Goal: Task Accomplishment & Management: Complete application form

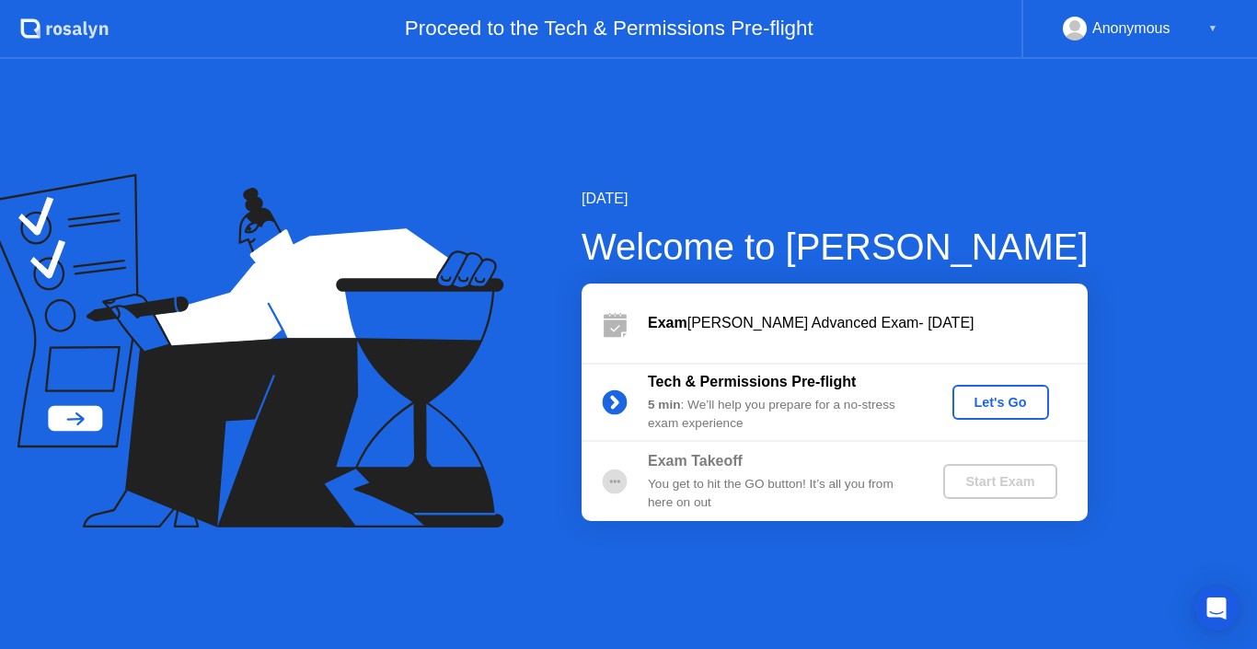
click at [1024, 228] on div "Welcome to [PERSON_NAME]" at bounding box center [835, 246] width 507 height 55
click at [877, 329] on div "Exam [PERSON_NAME] Advanced Exam- [DATE]" at bounding box center [868, 323] width 440 height 22
click at [997, 397] on div "Let's Go" at bounding box center [1001, 402] width 82 height 15
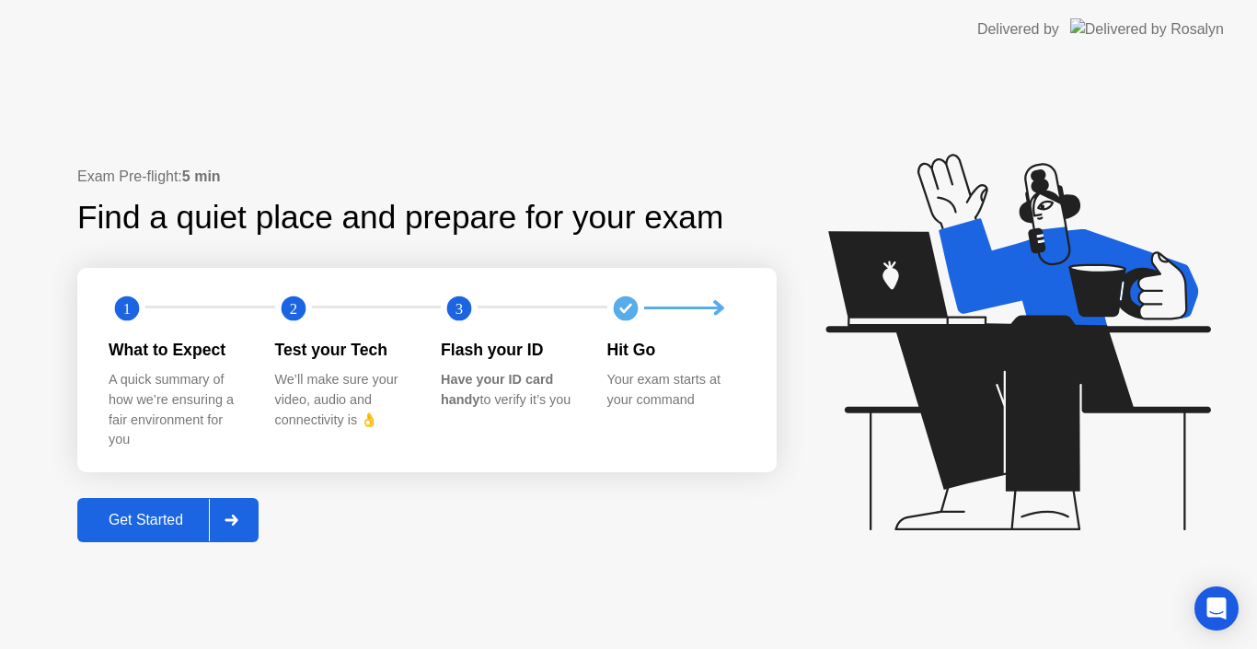
click at [166, 526] on div "Get Started" at bounding box center [146, 520] width 126 height 17
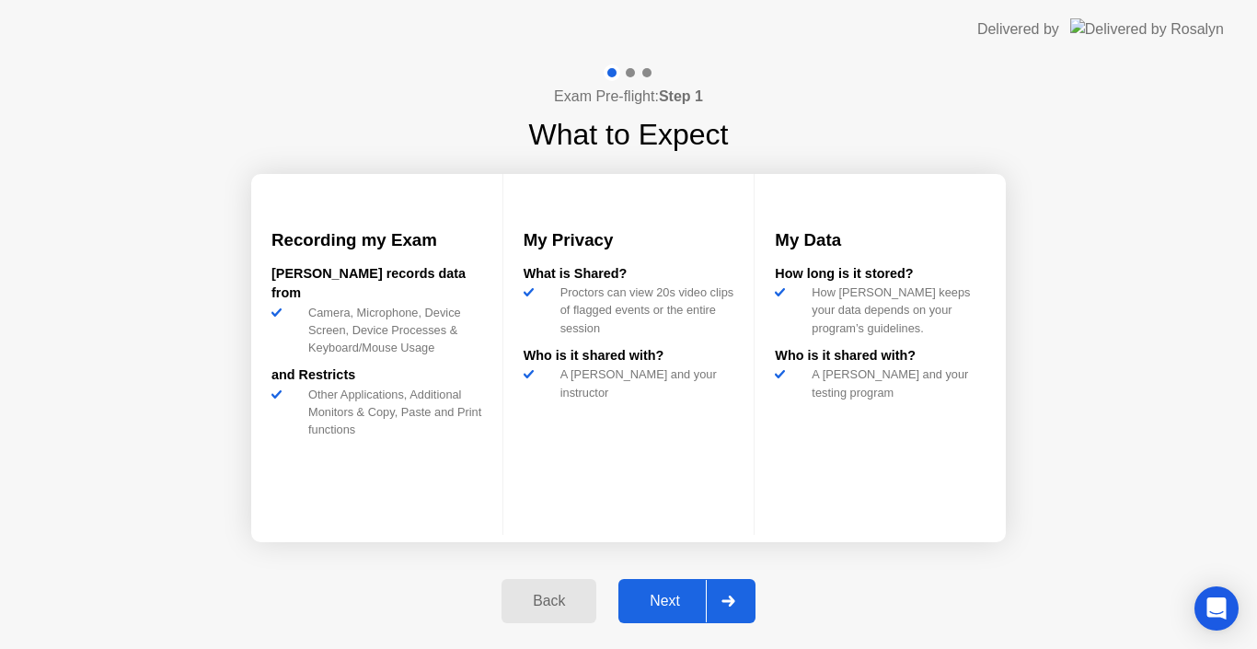
click at [675, 600] on div "Next" at bounding box center [665, 601] width 82 height 17
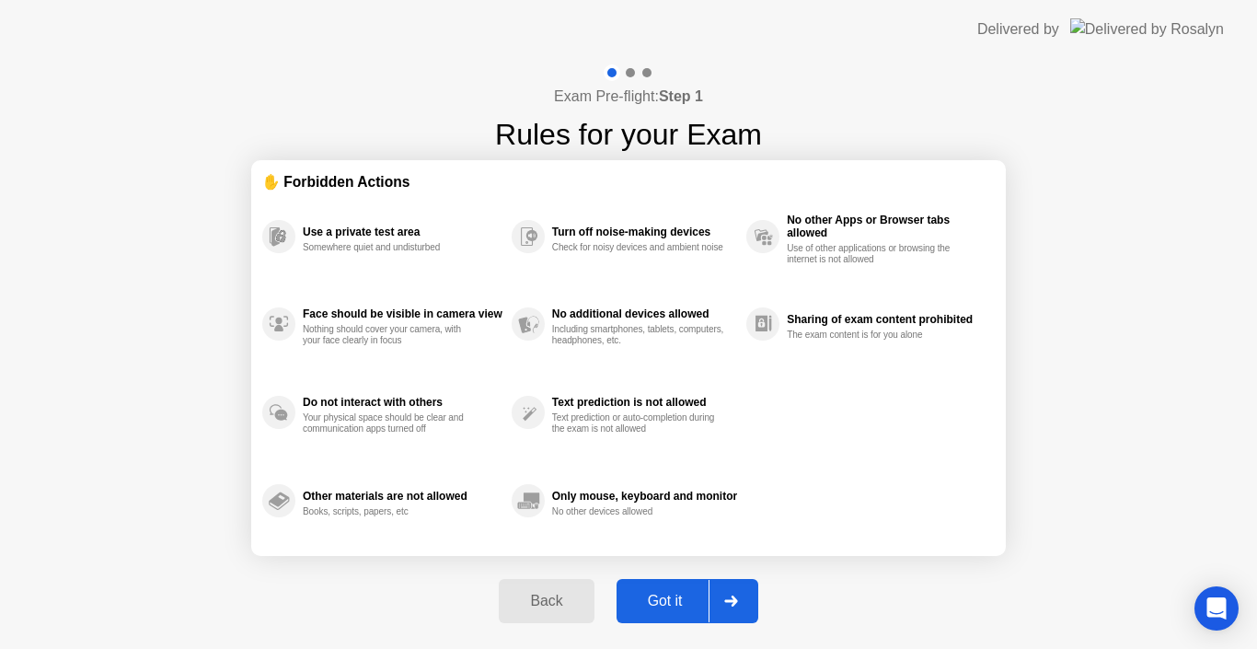
click at [675, 600] on div "Got it" at bounding box center [665, 601] width 87 height 17
select select "Available cameras"
select select "Available speakers"
select select "Available microphones"
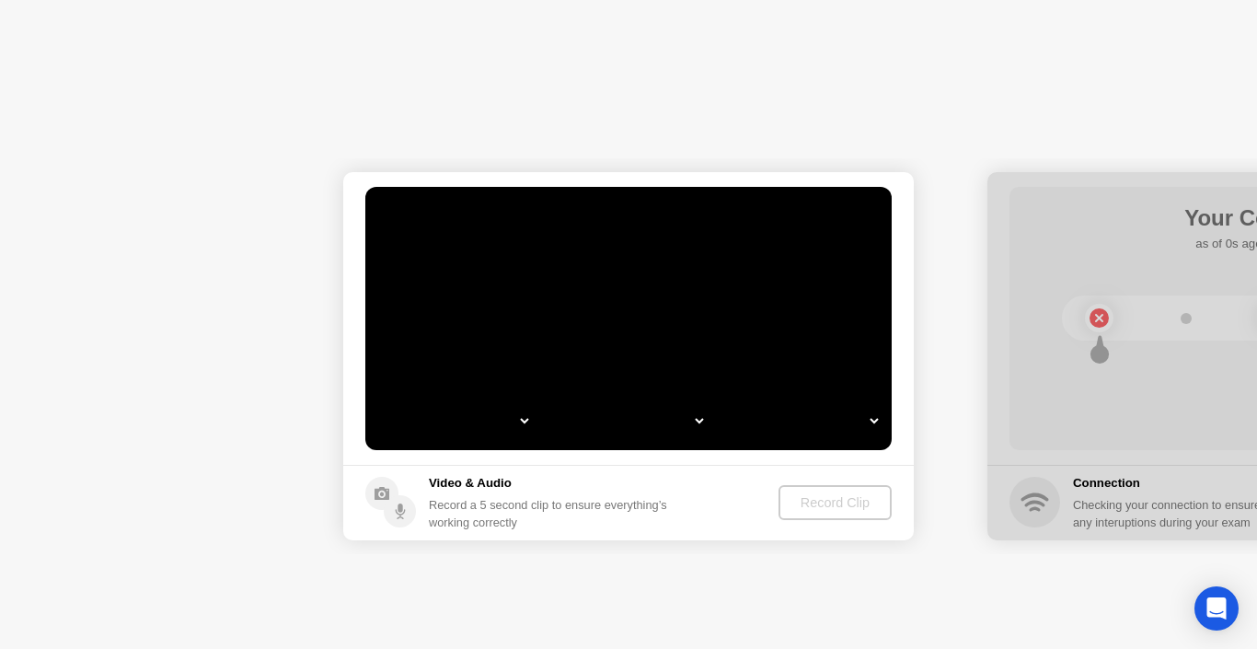
select select "*"
select select "**********"
select select "*******"
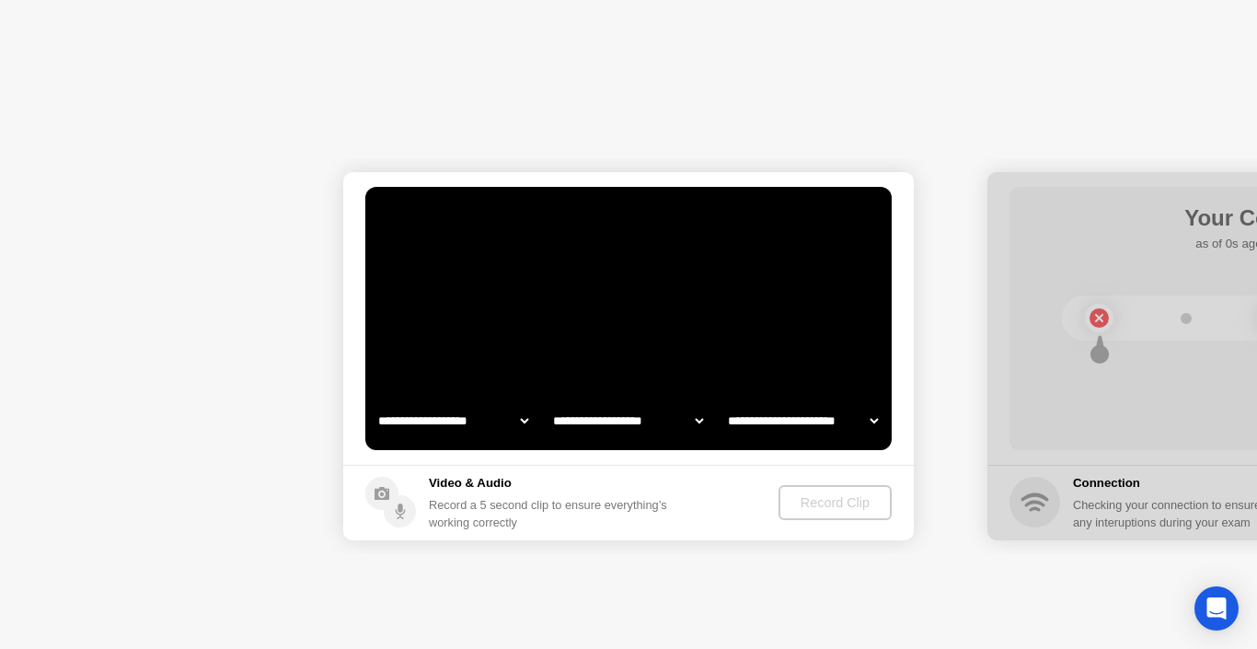
select select "*******"
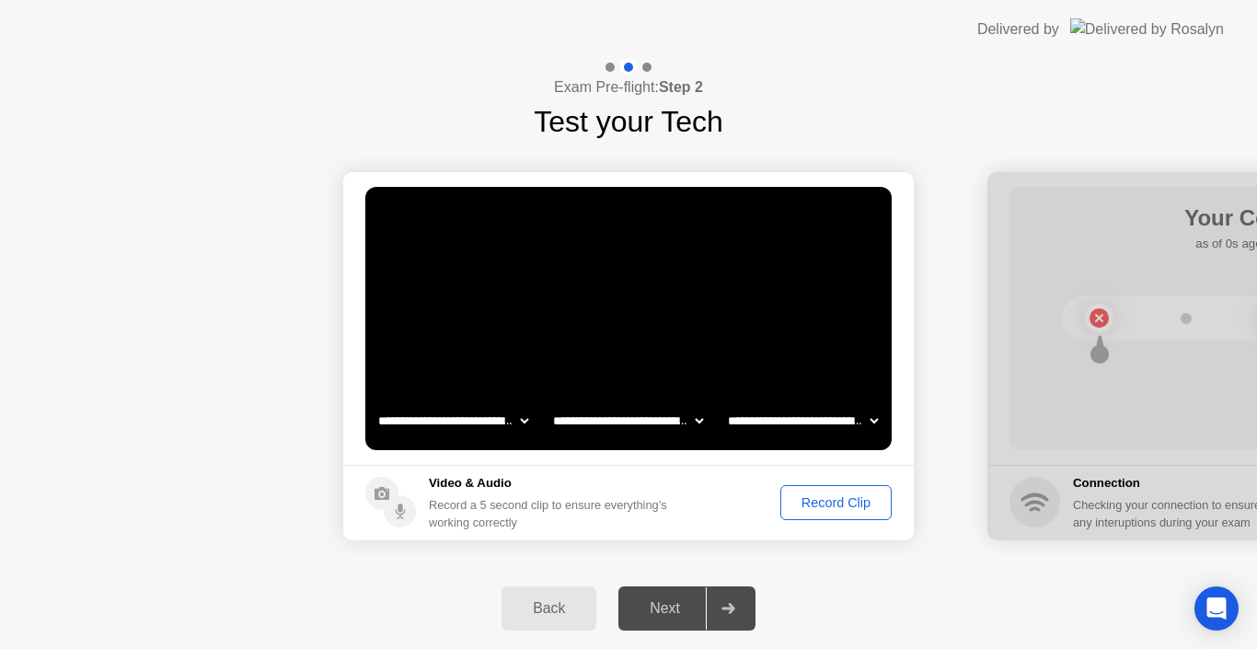
click at [776, 415] on select "**********" at bounding box center [802, 420] width 157 height 37
click at [724, 402] on select "**********" at bounding box center [802, 420] width 157 height 37
click at [630, 419] on select "**********" at bounding box center [627, 420] width 157 height 37
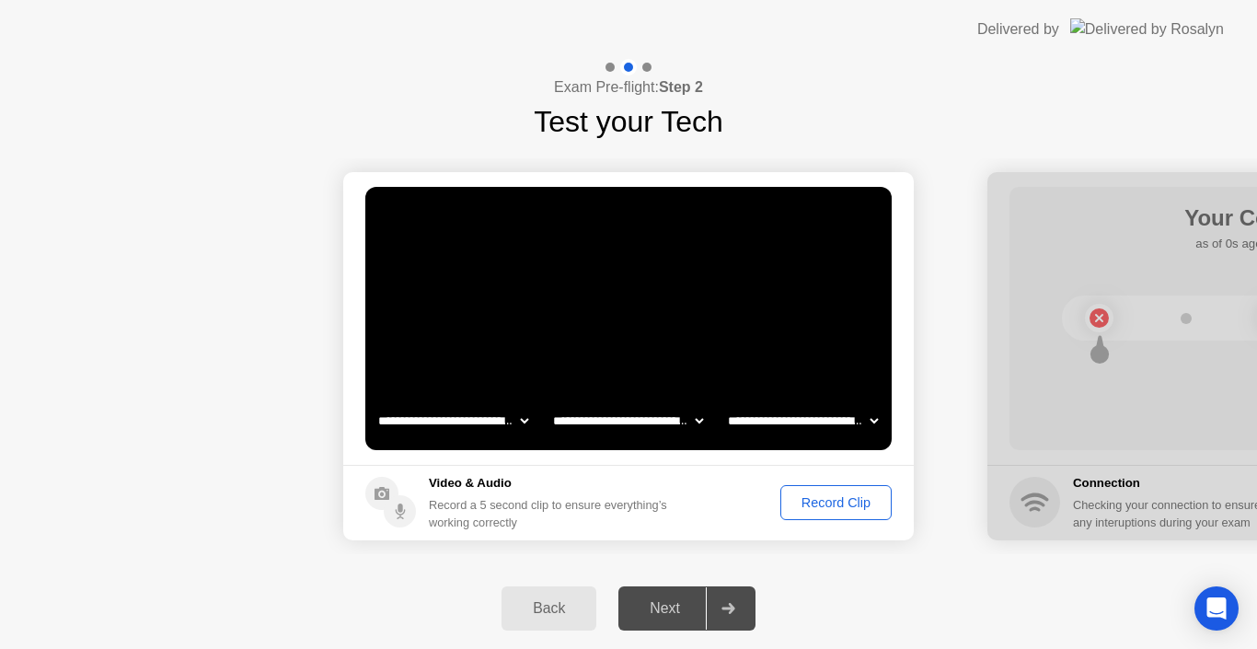
click at [651, 418] on select "**********" at bounding box center [627, 420] width 157 height 37
click at [498, 415] on select "**********" at bounding box center [453, 420] width 157 height 37
drag, startPoint x: 498, startPoint y: 415, endPoint x: 696, endPoint y: 431, distance: 198.5
click at [498, 415] on select "**********" at bounding box center [453, 420] width 157 height 37
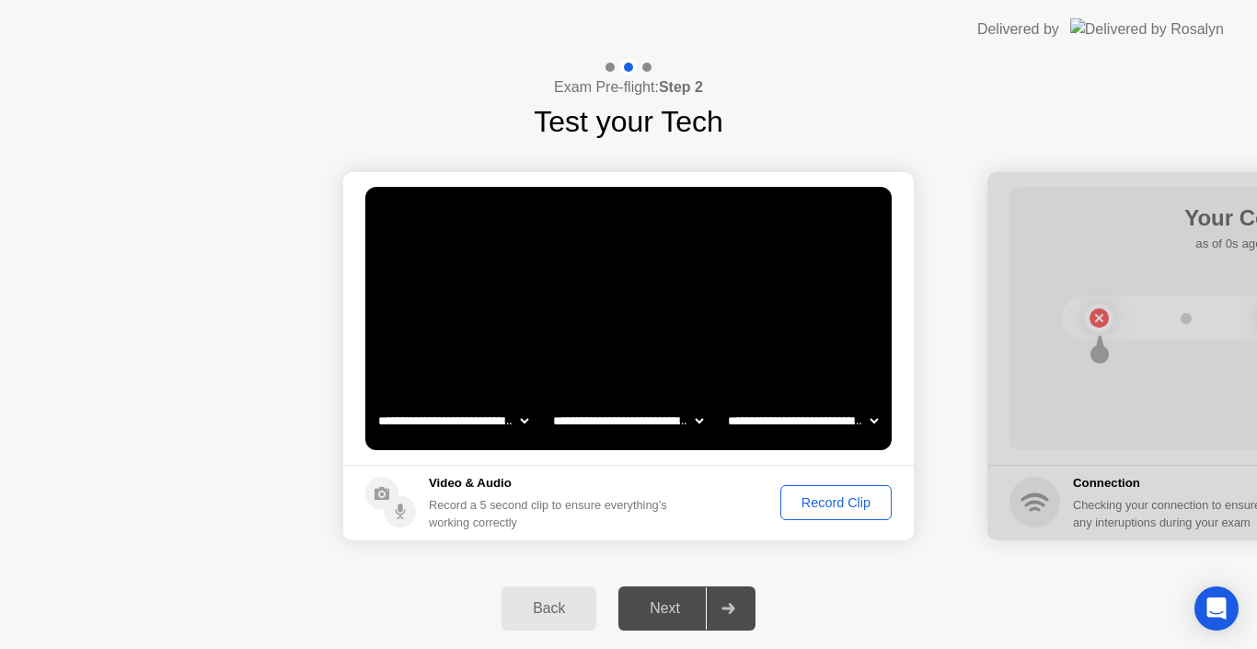
click at [800, 427] on select "**********" at bounding box center [802, 420] width 157 height 37
click at [839, 510] on div "Record Clip" at bounding box center [836, 502] width 98 height 15
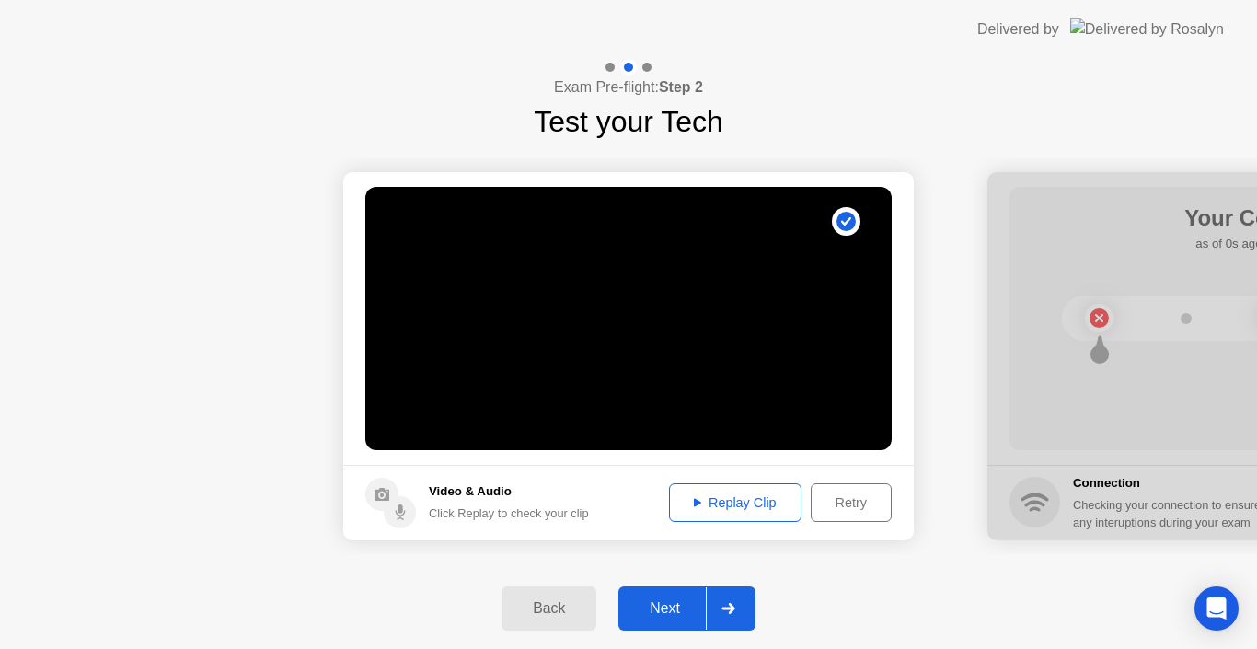
click at [725, 500] on div "Replay Clip" at bounding box center [736, 502] width 120 height 15
click at [867, 503] on div "Retry" at bounding box center [851, 502] width 68 height 15
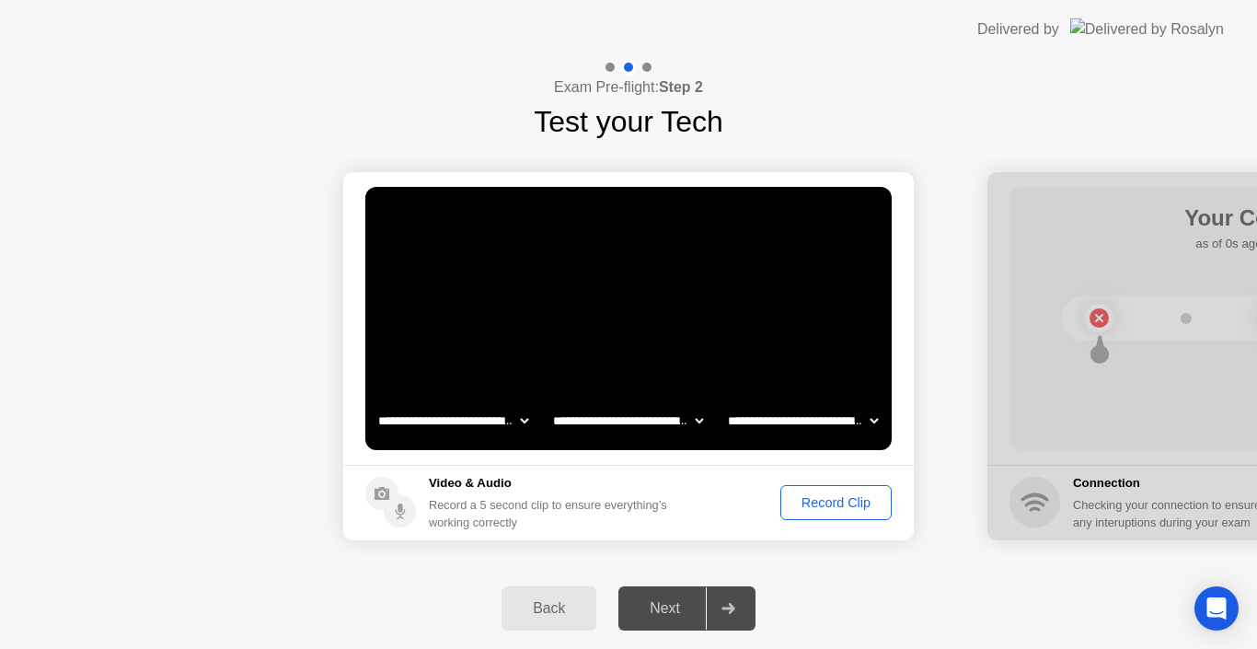
click at [847, 510] on div "Record Clip" at bounding box center [836, 502] width 98 height 15
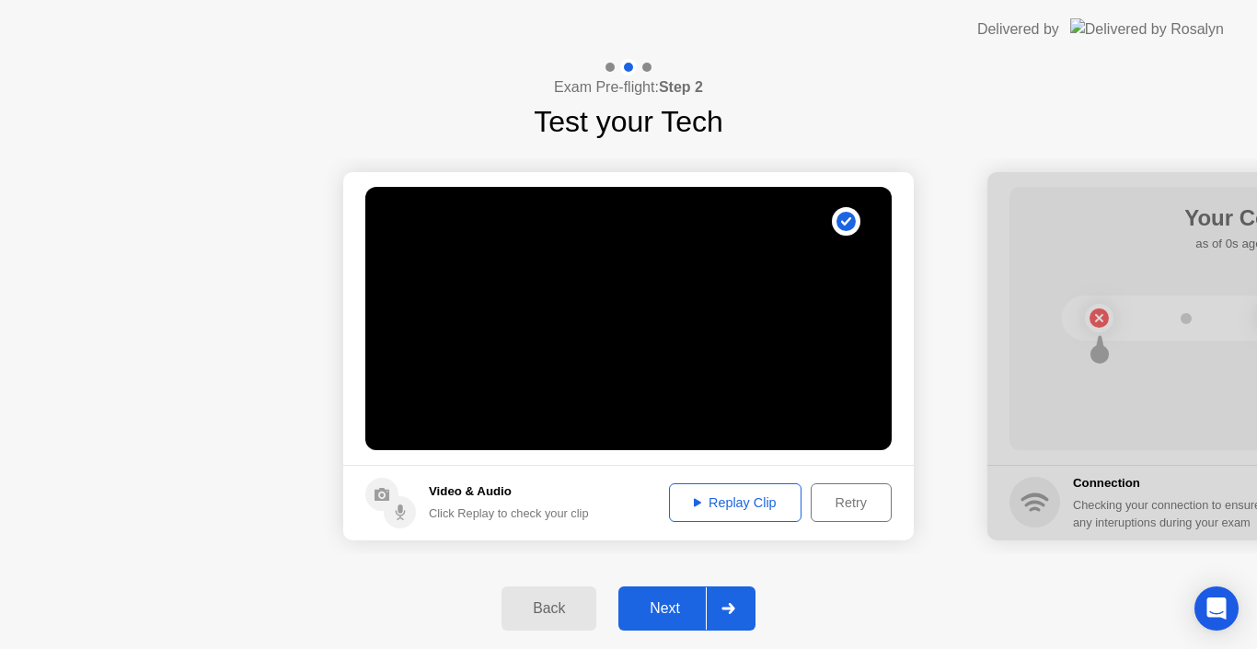
click at [751, 497] on div "Replay Clip" at bounding box center [736, 502] width 120 height 15
click at [653, 614] on div "Next" at bounding box center [665, 608] width 82 height 17
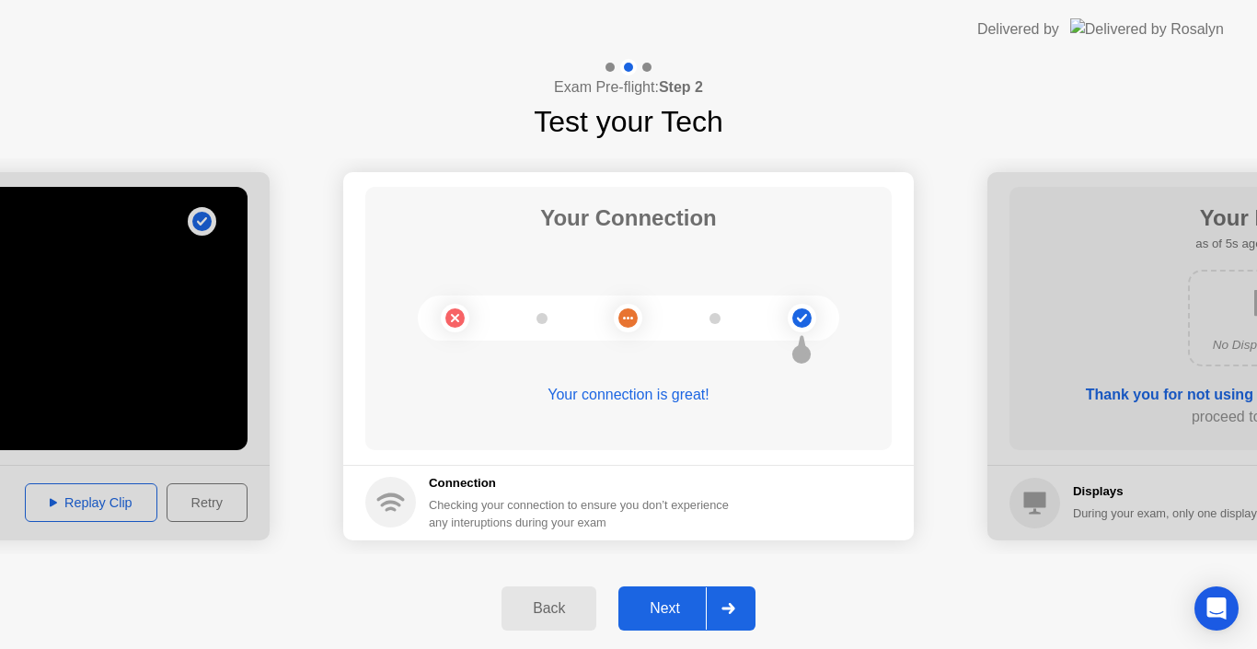
click at [659, 602] on div "Next" at bounding box center [665, 608] width 82 height 17
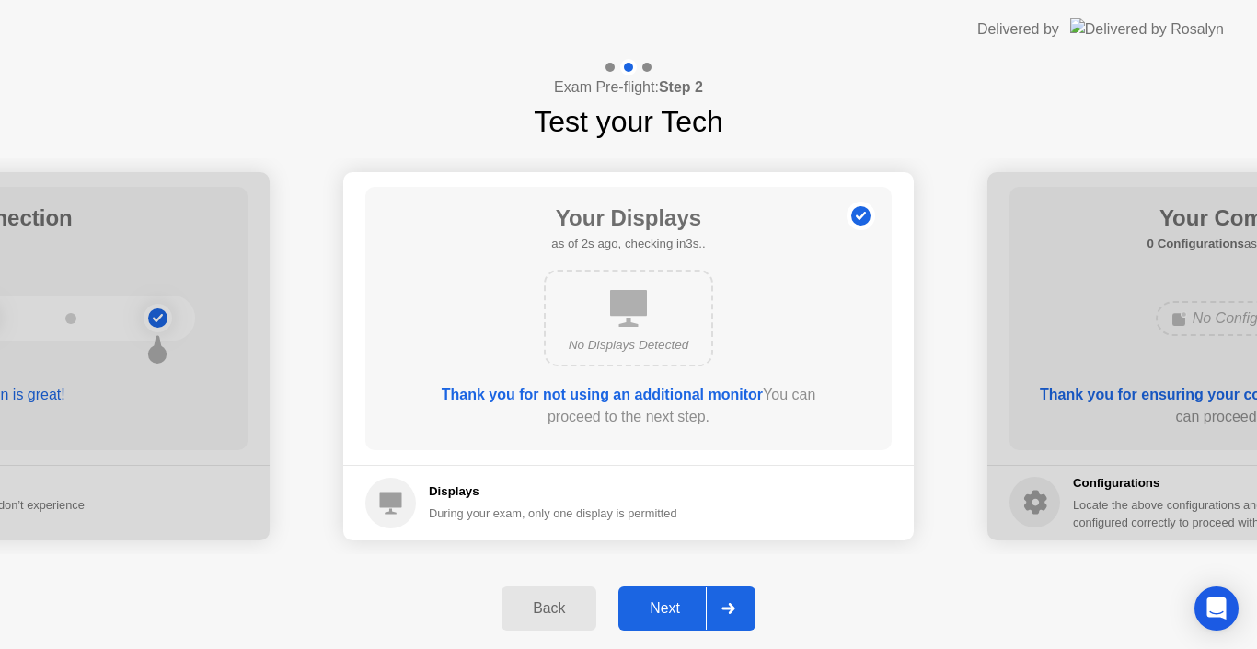
click at [659, 617] on div "Next" at bounding box center [665, 608] width 82 height 17
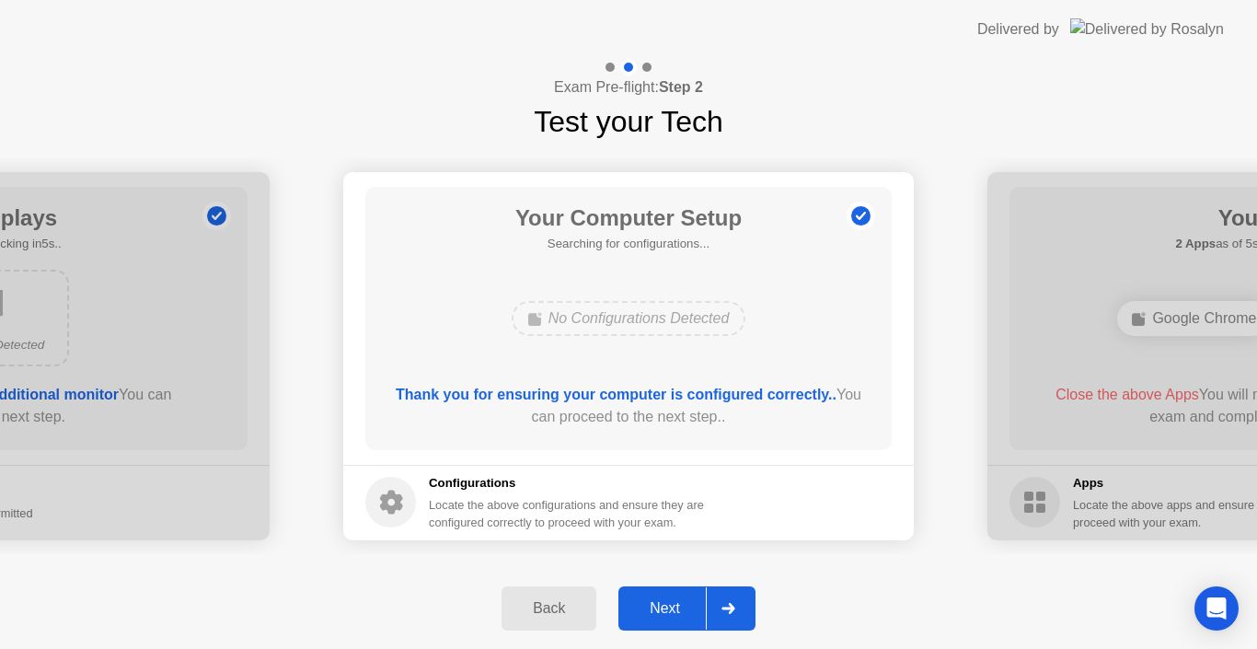
click at [685, 607] on div "Next" at bounding box center [665, 608] width 82 height 17
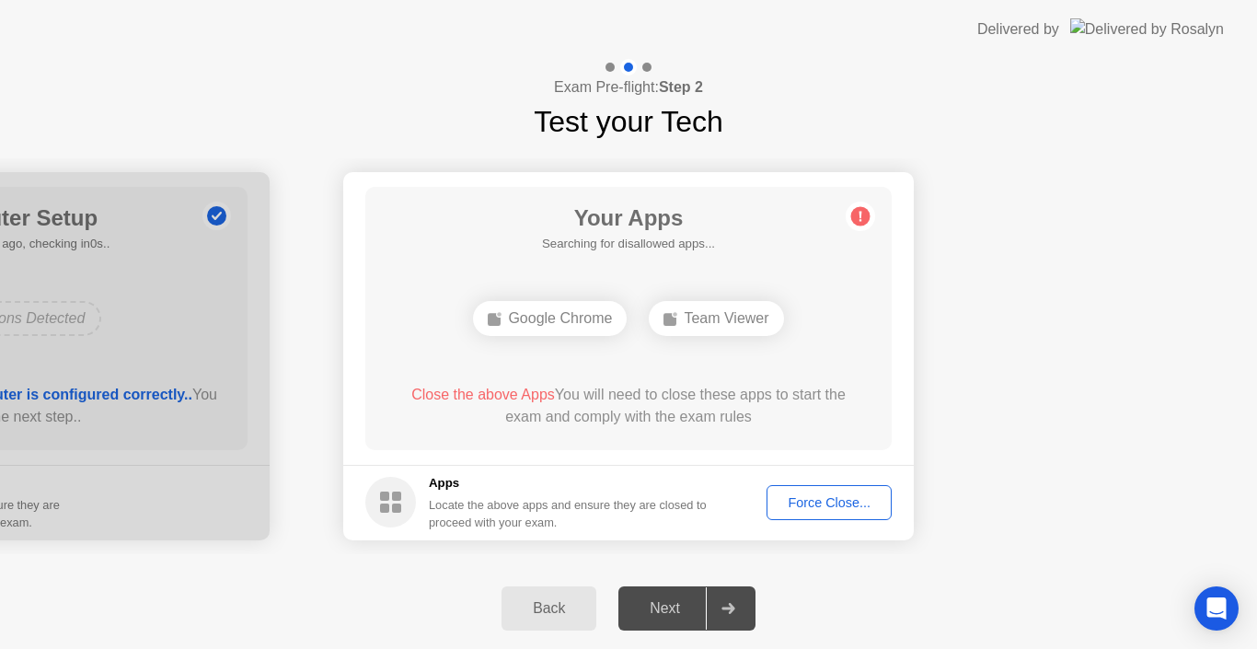
click at [828, 505] on div "Force Close..." at bounding box center [829, 502] width 112 height 15
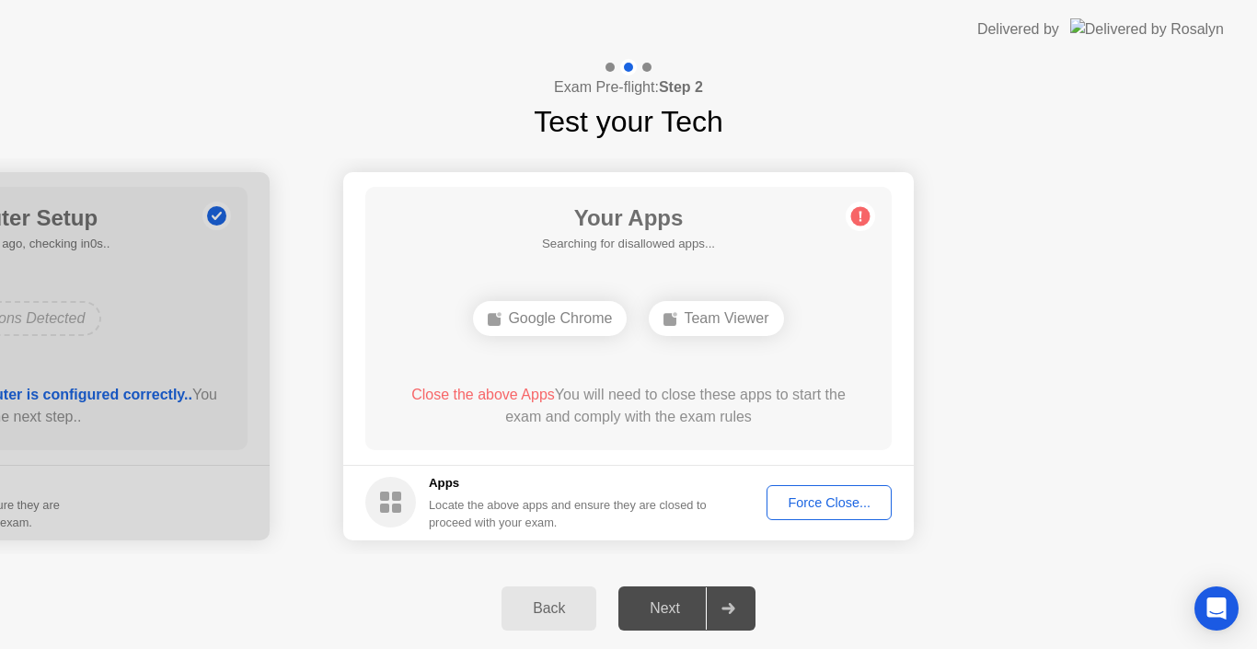
click at [820, 510] on div "Force Close..." at bounding box center [829, 502] width 112 height 15
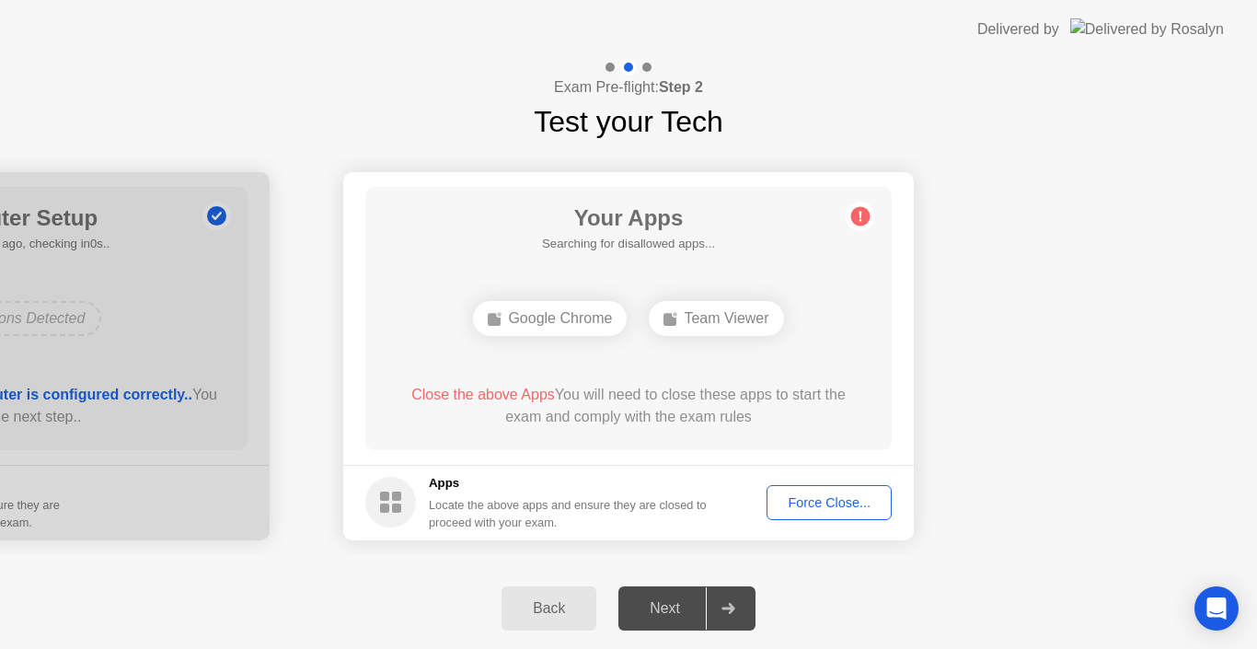
click at [672, 616] on div "Next" at bounding box center [665, 608] width 82 height 17
click at [820, 496] on div "Force Close..." at bounding box center [829, 502] width 112 height 15
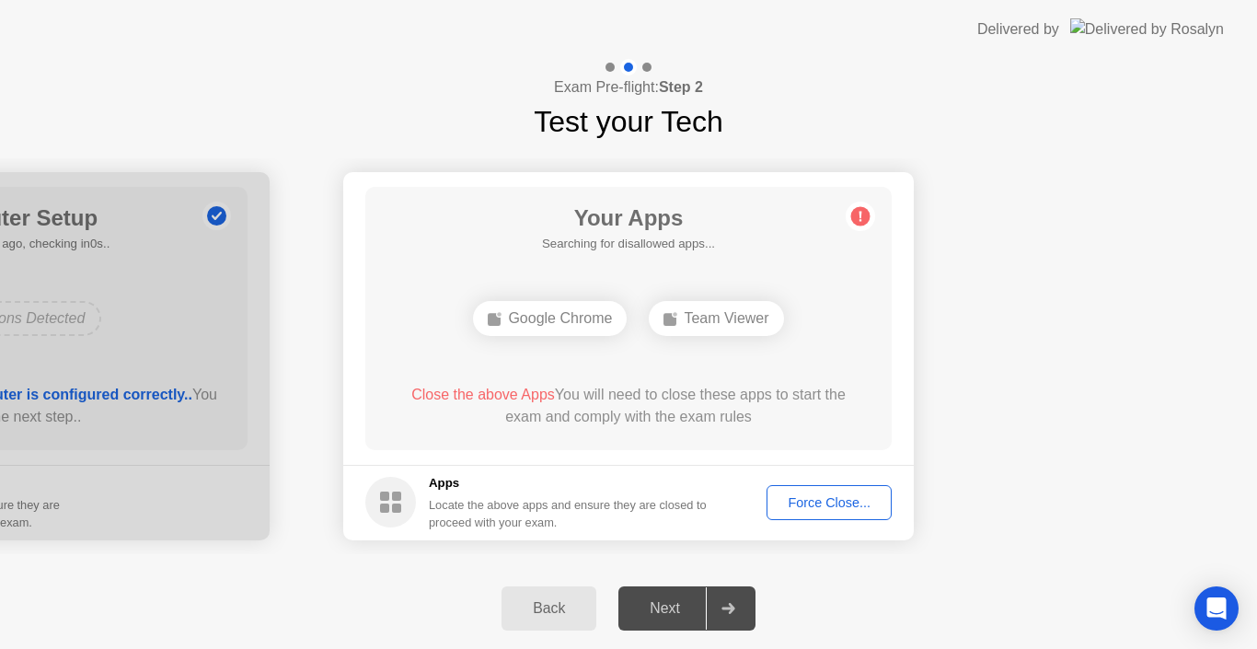
click at [827, 495] on div "Force Close..." at bounding box center [829, 502] width 112 height 15
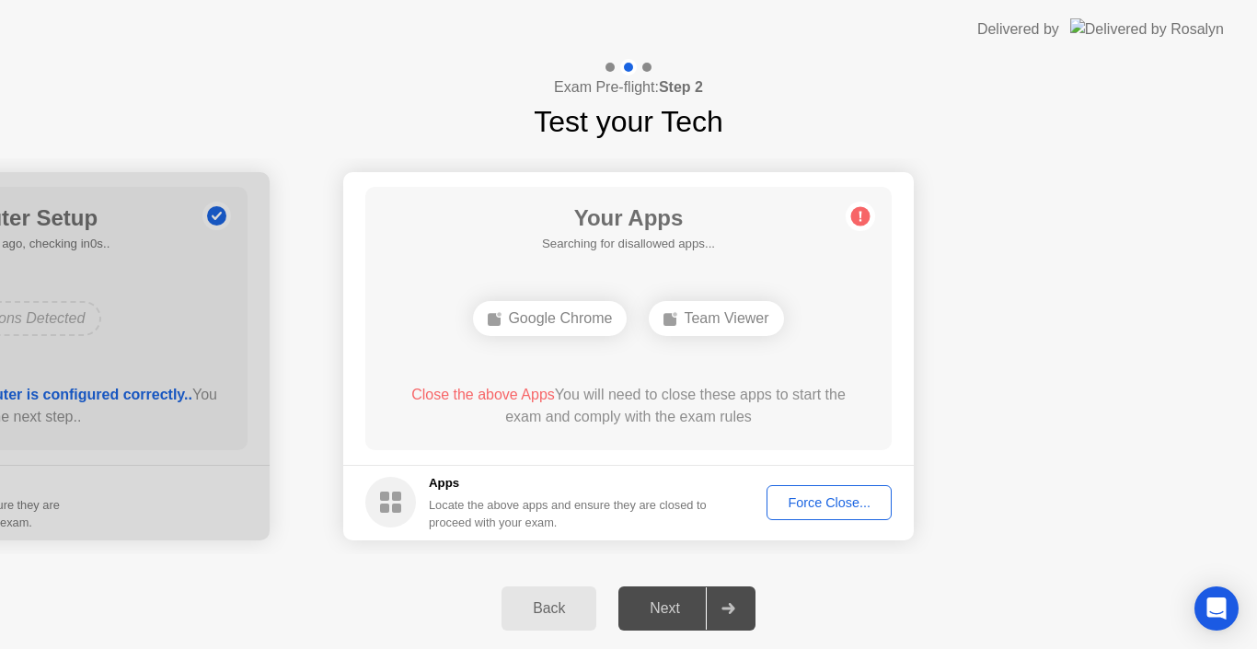
click at [808, 500] on div "Force Close..." at bounding box center [829, 502] width 112 height 15
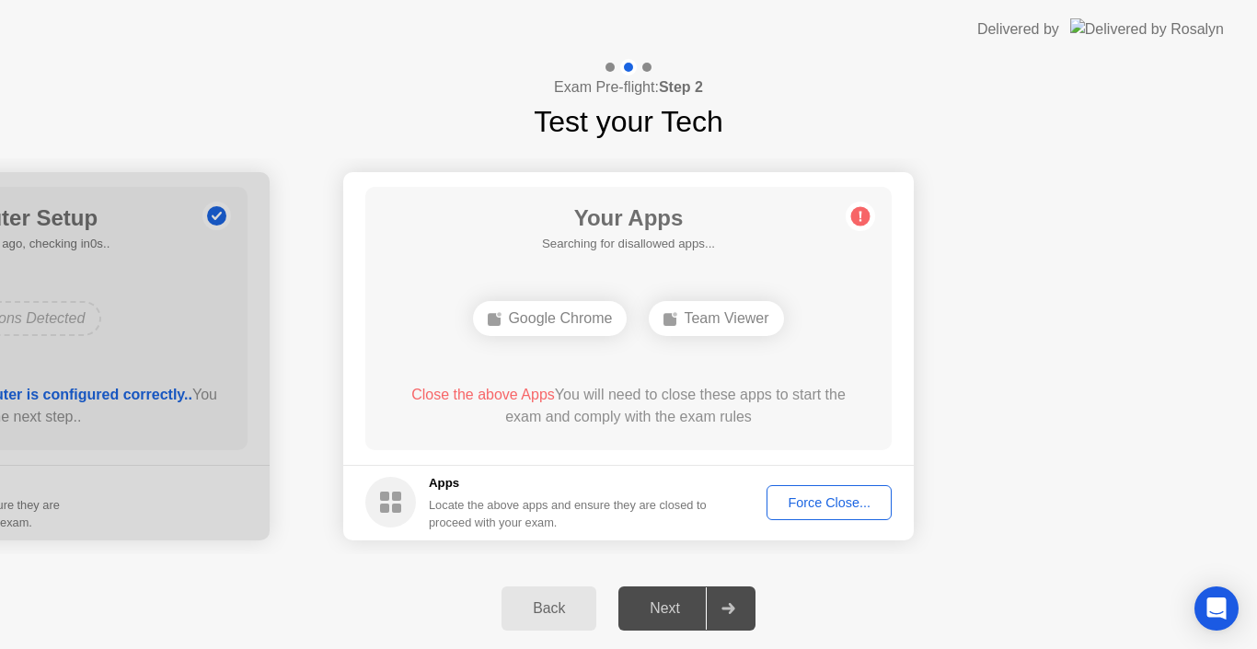
click at [813, 505] on div "Force Close..." at bounding box center [829, 502] width 112 height 15
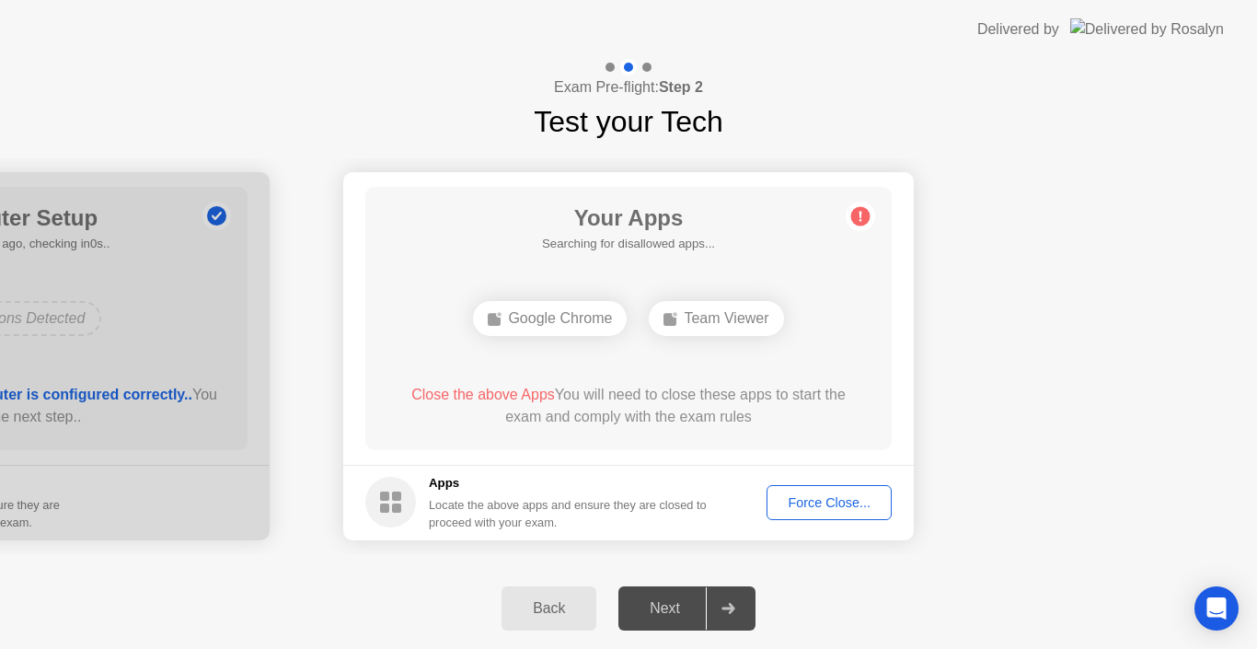
click at [860, 222] on circle at bounding box center [860, 215] width 19 height 19
click at [534, 610] on div "Back" at bounding box center [549, 608] width 84 height 17
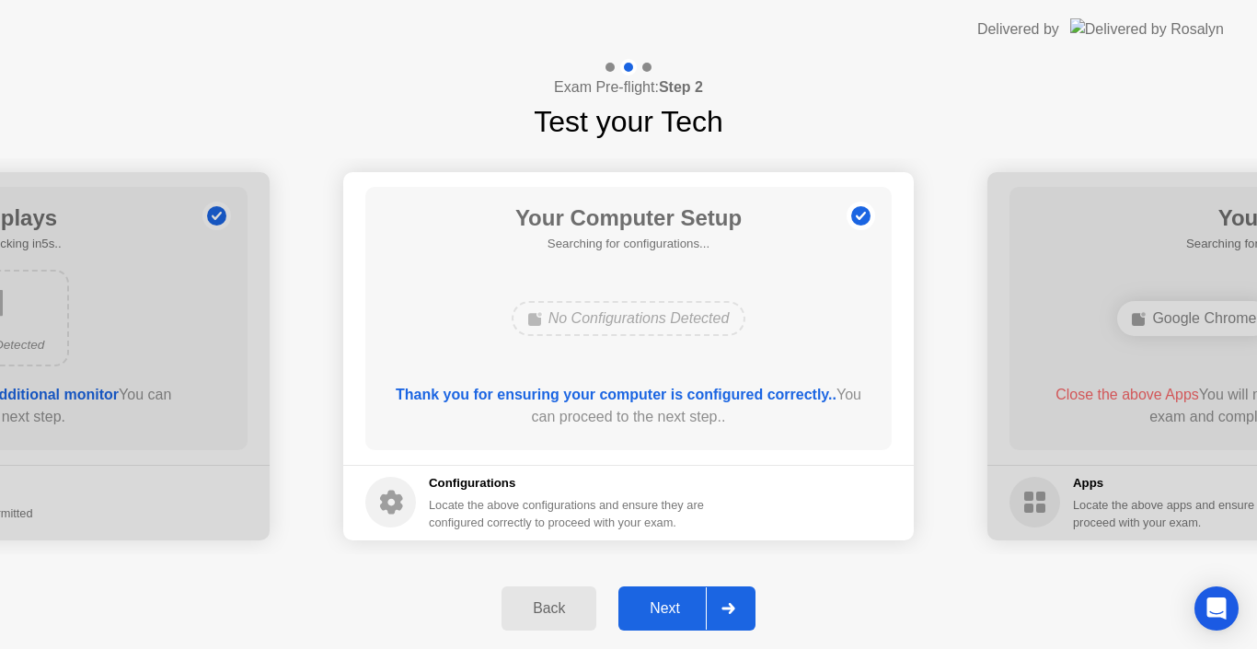
click at [663, 606] on div "Next" at bounding box center [665, 608] width 82 height 17
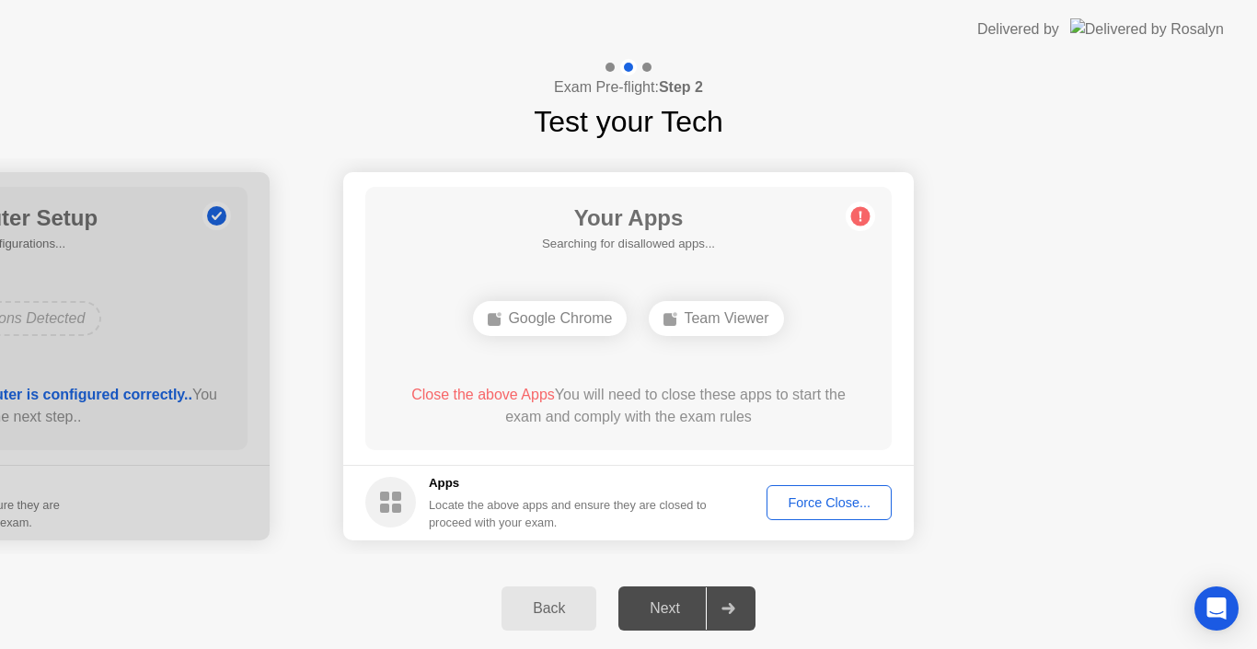
click at [748, 333] on div "Team Viewer" at bounding box center [716, 318] width 134 height 35
click at [858, 211] on circle at bounding box center [860, 215] width 19 height 19
click at [792, 498] on div "Force Close..." at bounding box center [829, 502] width 112 height 15
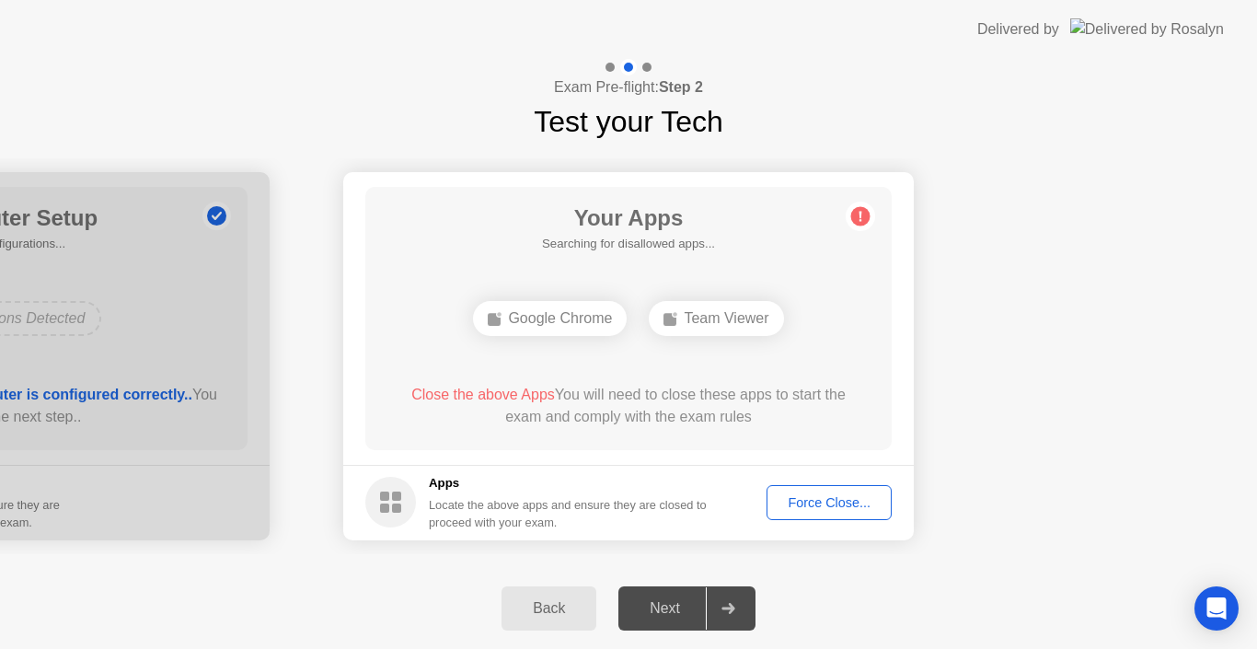
click at [534, 307] on div "Google Chrome" at bounding box center [550, 318] width 154 height 35
click at [523, 600] on div "Back" at bounding box center [549, 608] width 84 height 17
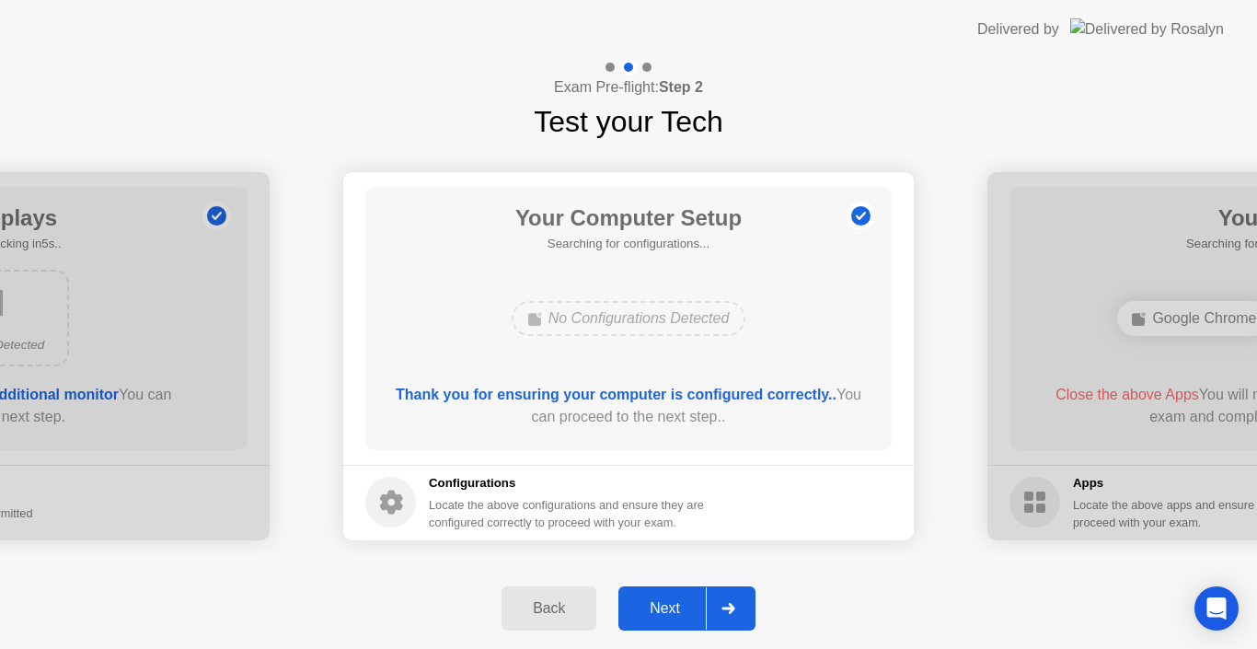
click at [663, 608] on div "Next" at bounding box center [665, 608] width 82 height 17
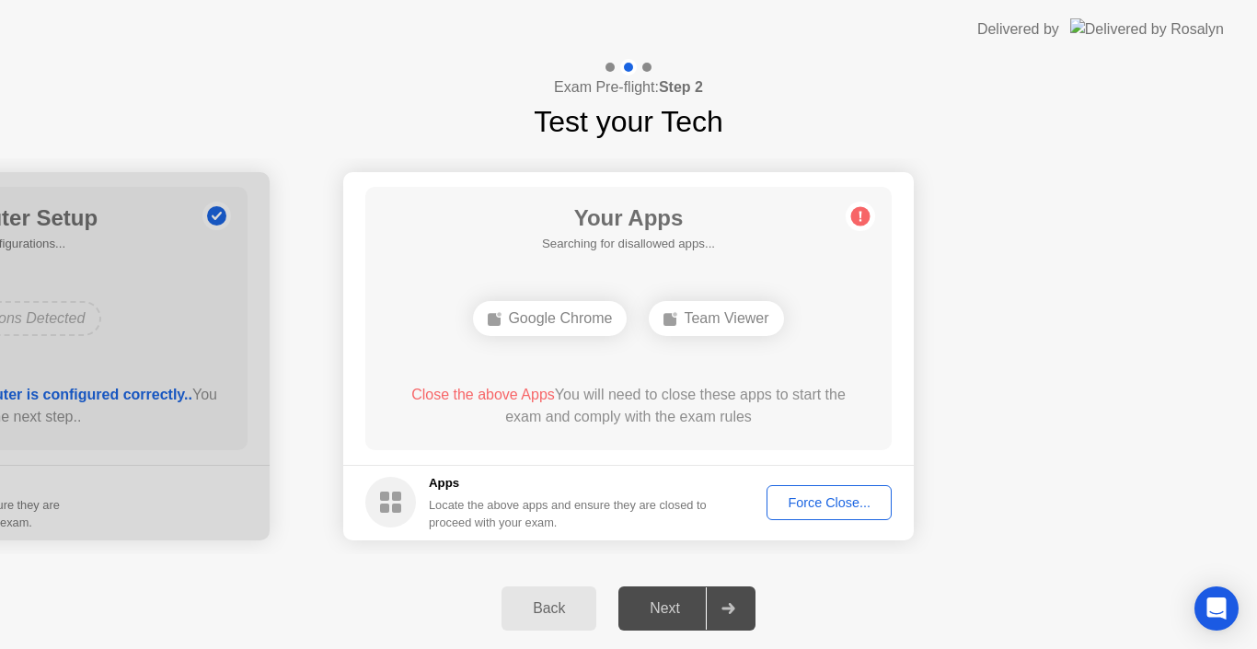
click at [811, 503] on div "Force Close..." at bounding box center [829, 502] width 112 height 15
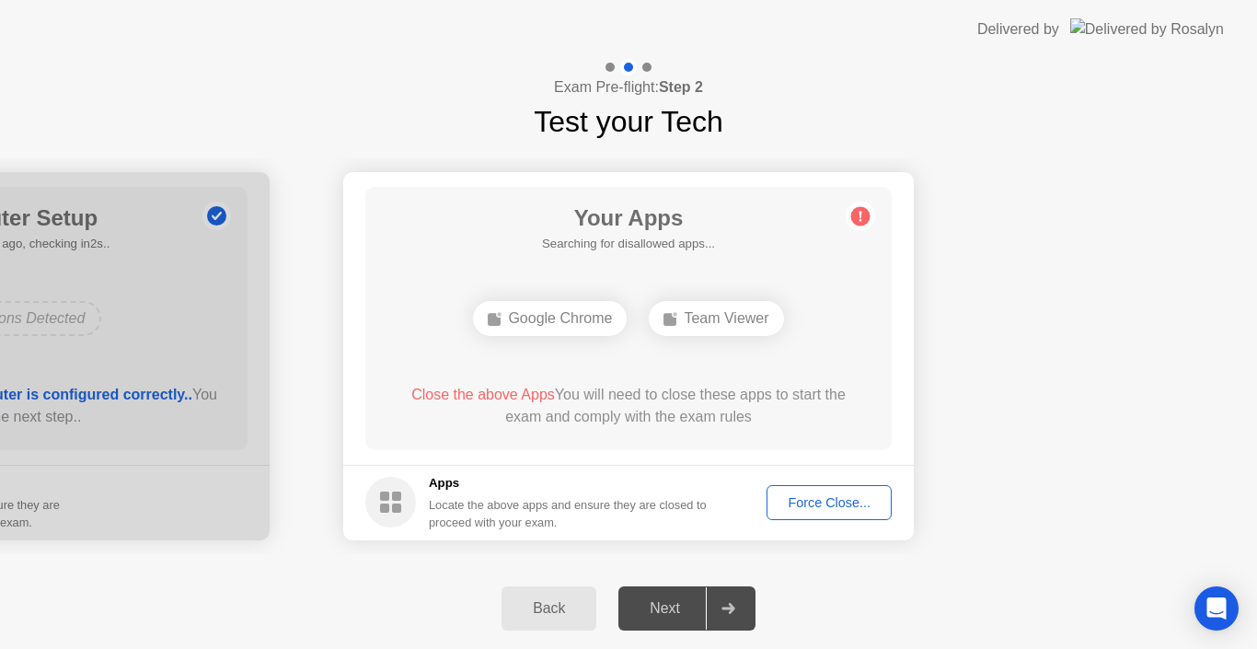
click at [500, 387] on span "Close the above Apps" at bounding box center [483, 395] width 144 height 16
click at [1229, 611] on div "Open Intercom Messenger" at bounding box center [1217, 608] width 49 height 49
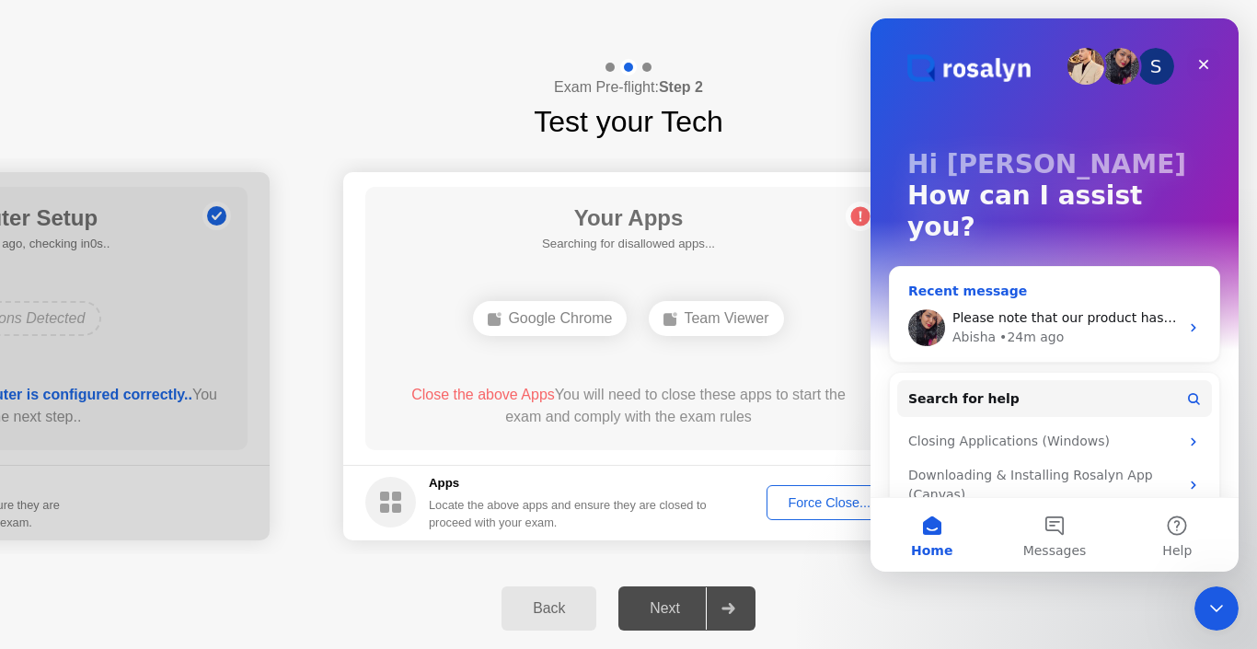
scroll to position [4, 0]
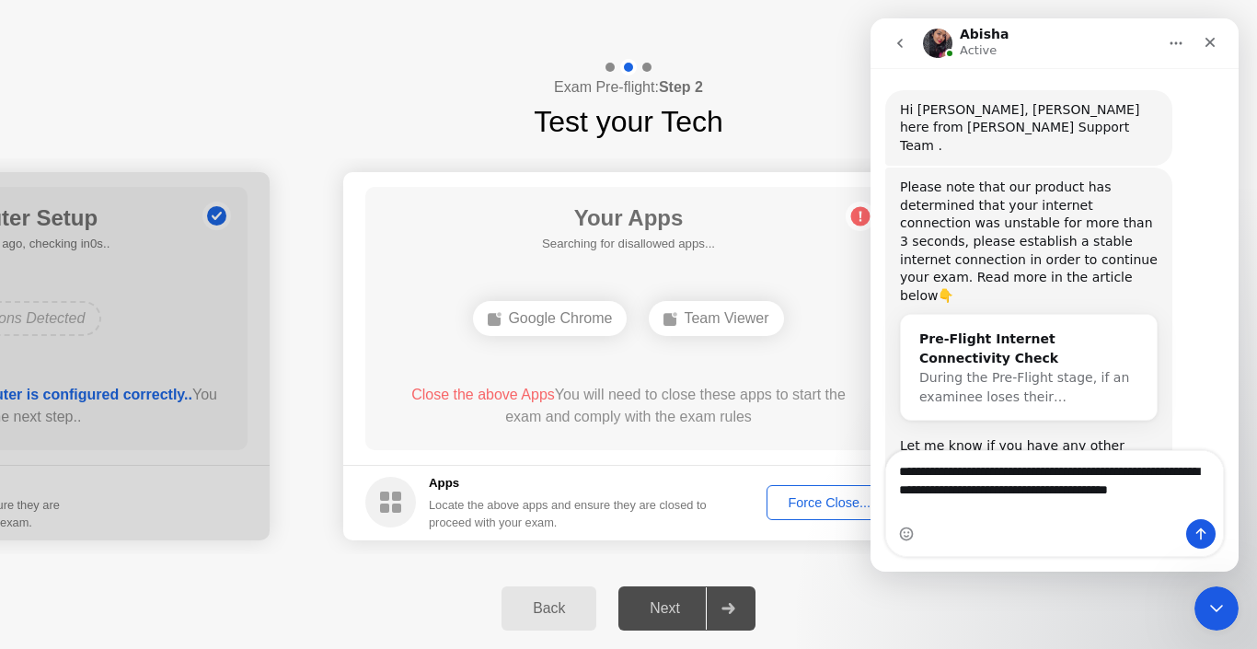
scroll to position [891, 0]
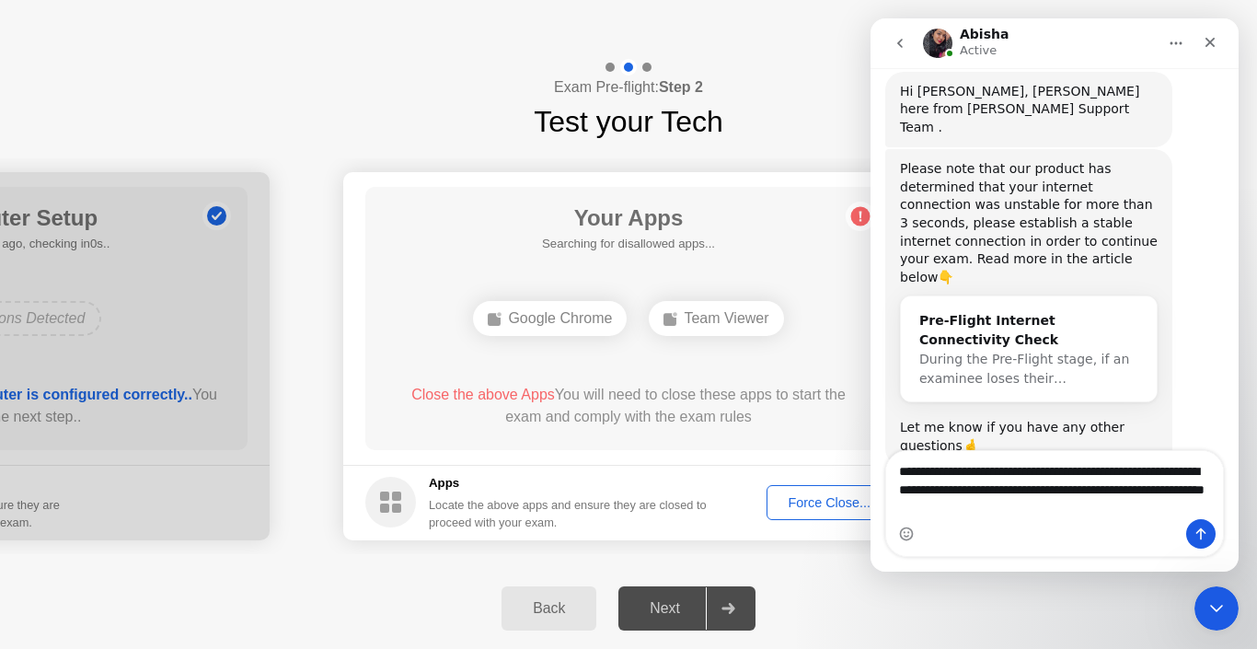
click at [658, 601] on div "Next" at bounding box center [665, 608] width 82 height 17
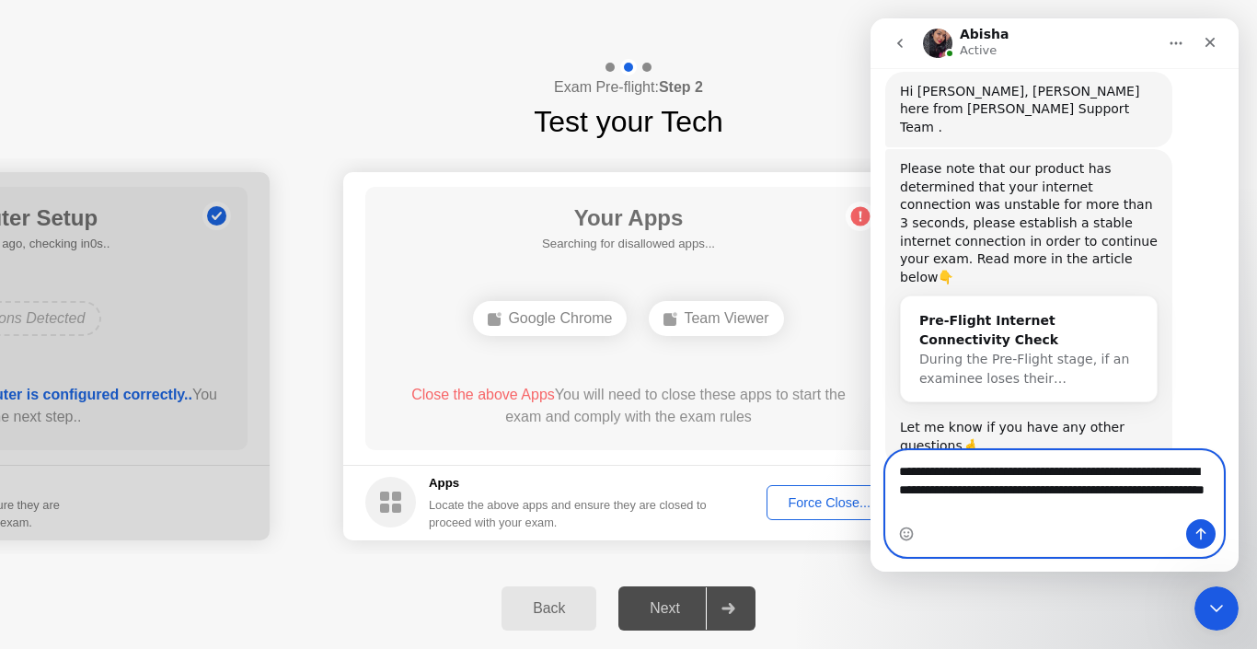
click at [1050, 511] on textarea "**********" at bounding box center [1054, 485] width 337 height 68
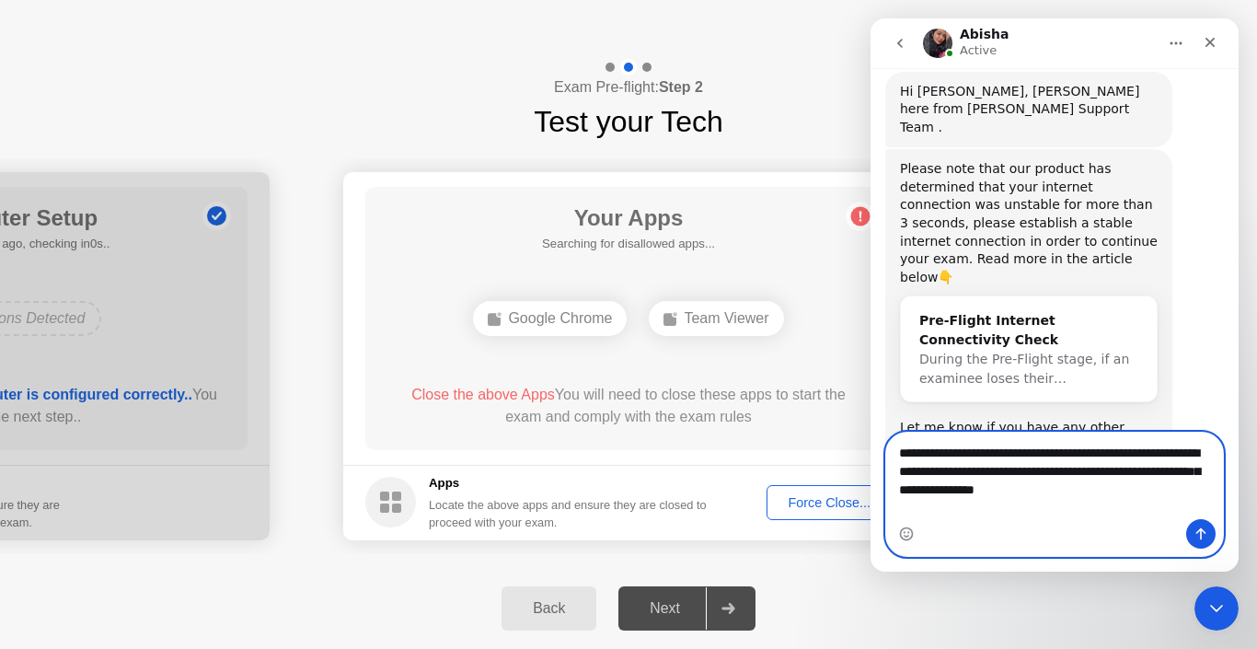
type textarea "**********"
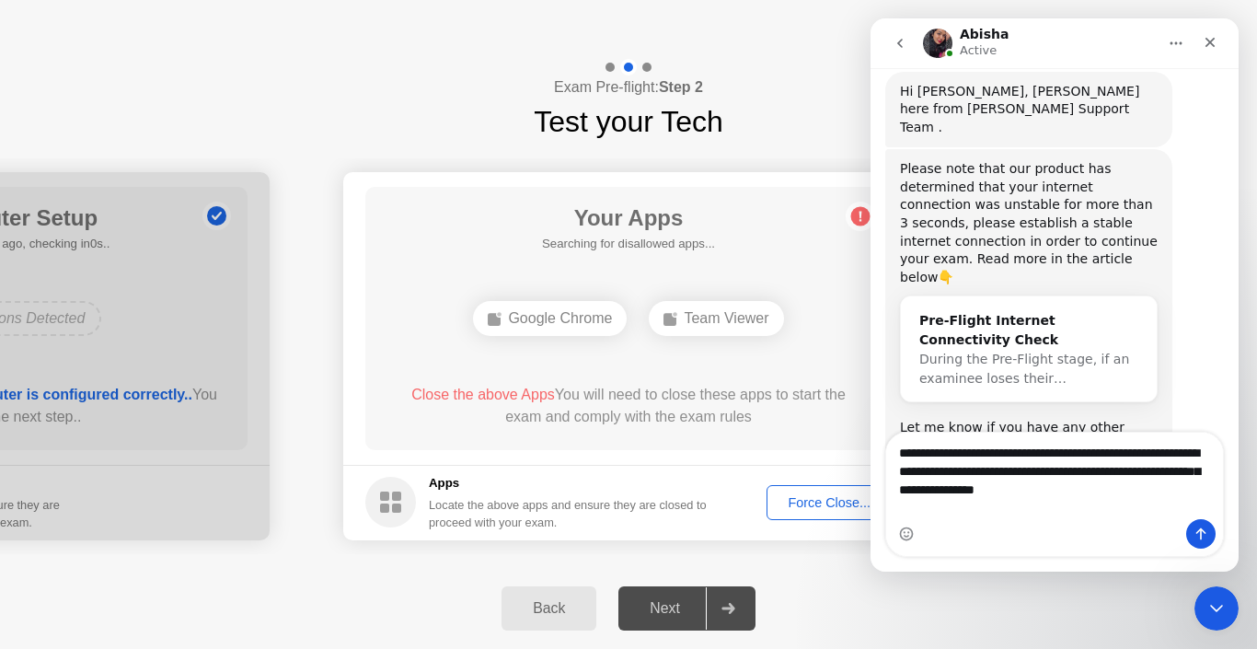
click at [803, 498] on div "Force Close..." at bounding box center [829, 502] width 112 height 15
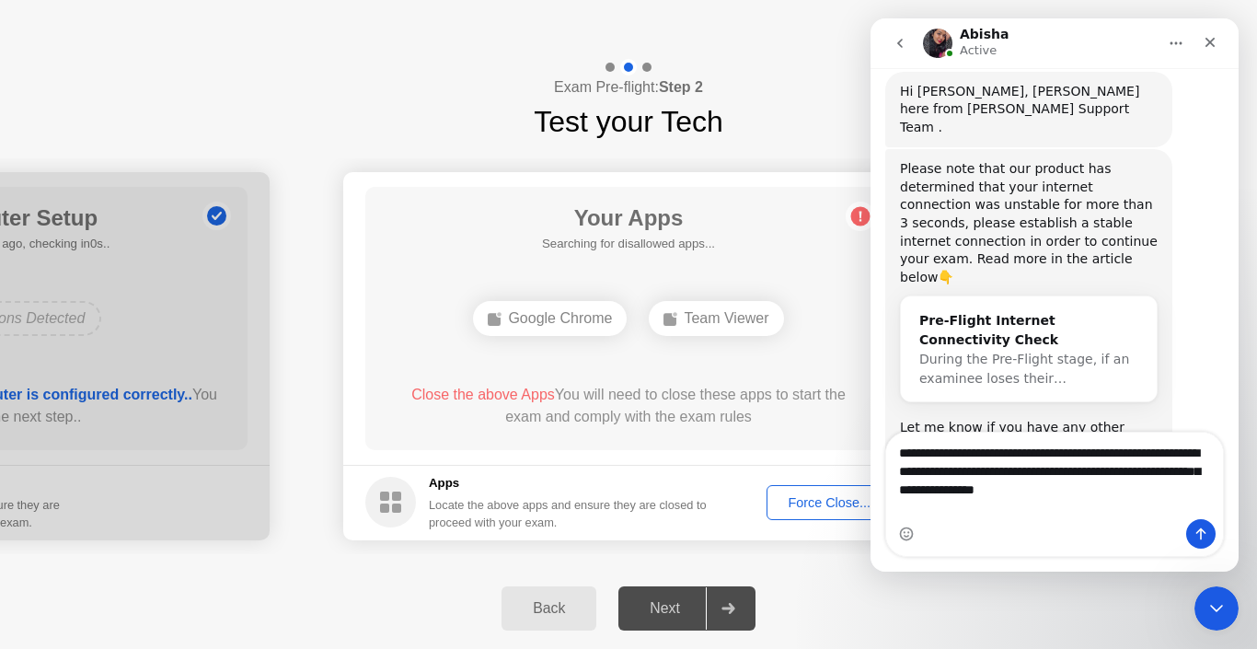
click at [611, 504] on div "Locate the above apps and ensure they are closed to proceed with your exam." at bounding box center [568, 513] width 279 height 35
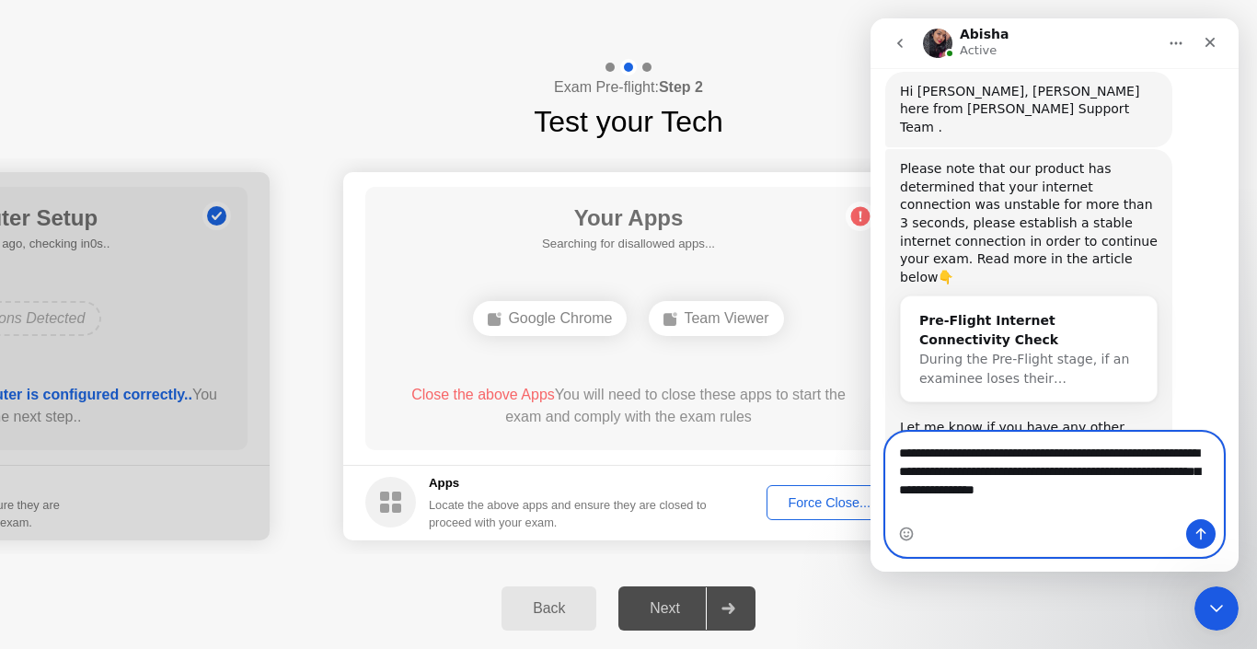
click at [1146, 501] on textarea "**********" at bounding box center [1054, 467] width 337 height 68
click at [1199, 534] on icon "Send a message…" at bounding box center [1201, 533] width 15 height 15
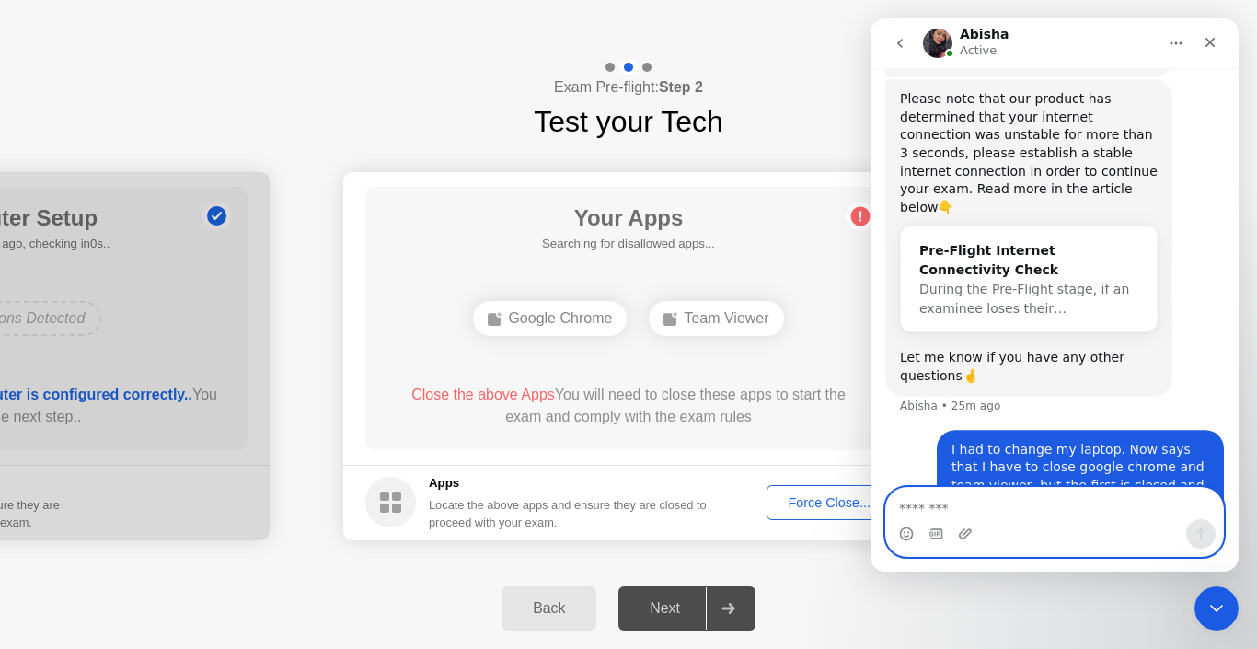
scroll to position [963, 0]
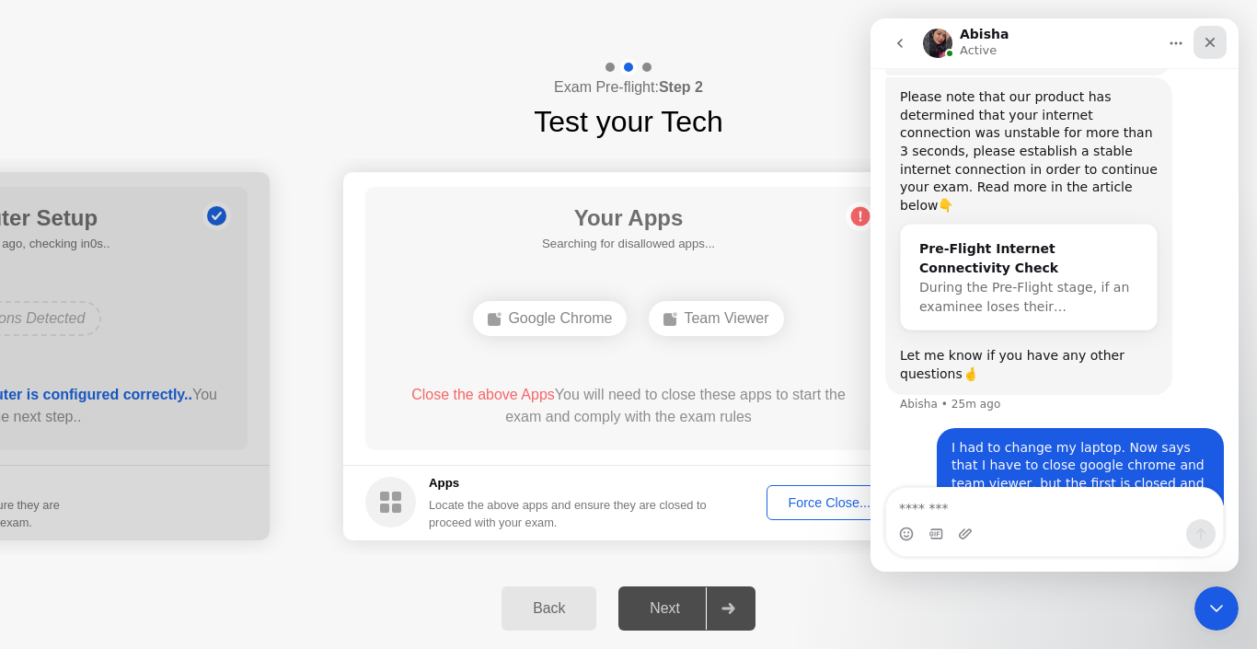
click at [1208, 45] on icon "Close" at bounding box center [1211, 43] width 10 height 10
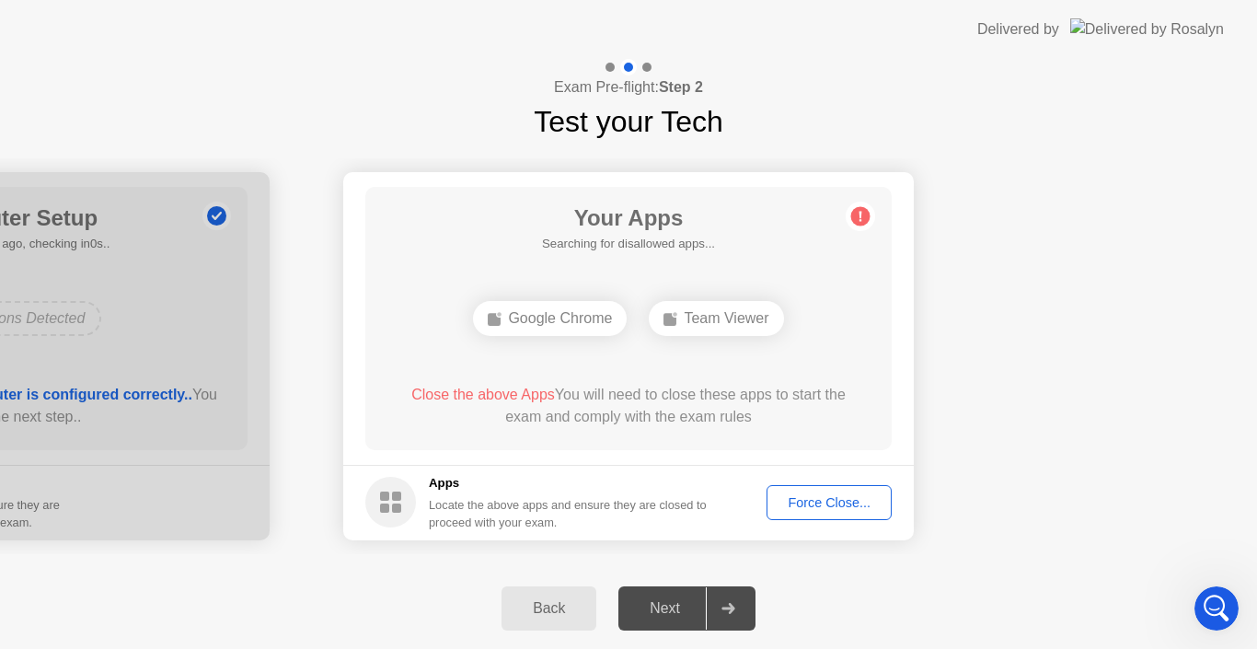
click at [549, 607] on div "Back" at bounding box center [549, 608] width 84 height 17
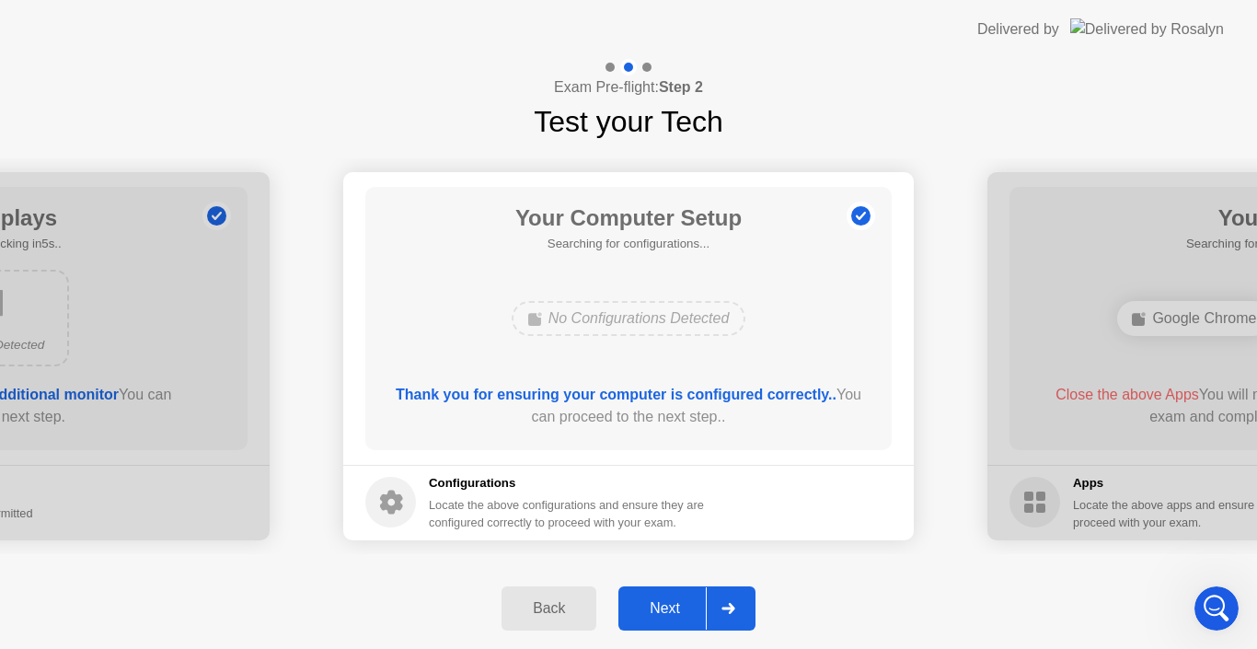
click at [651, 616] on div "Next" at bounding box center [665, 608] width 82 height 17
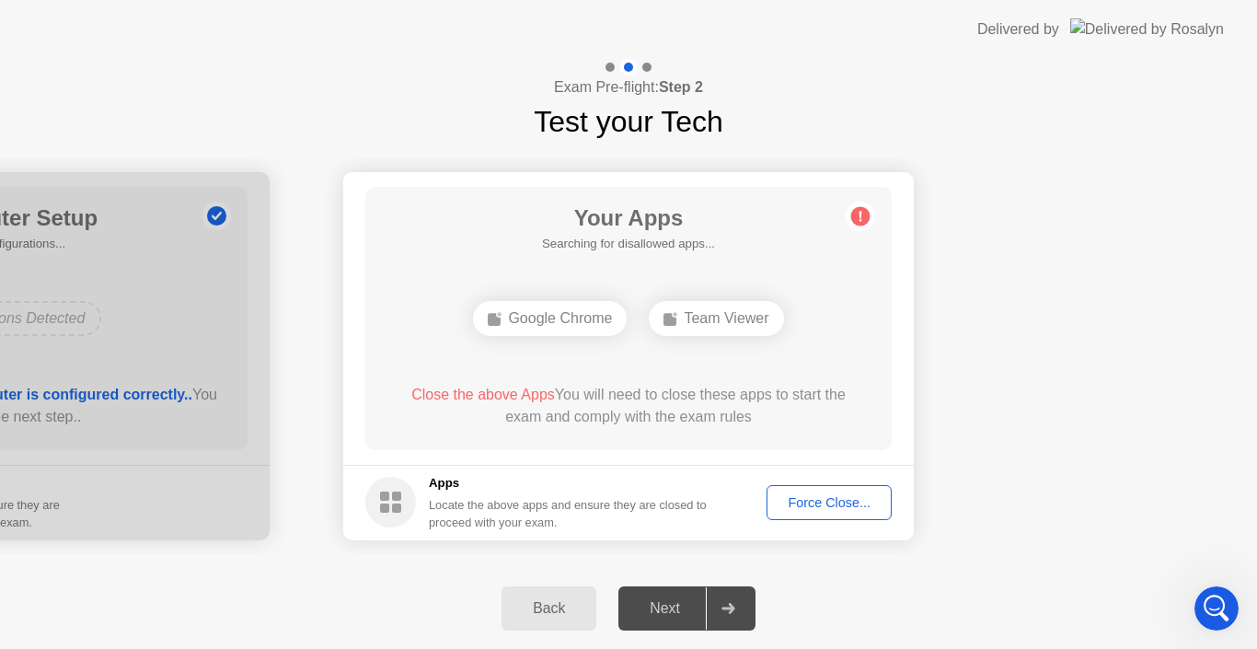
click at [743, 334] on div "Team Viewer" at bounding box center [716, 318] width 134 height 35
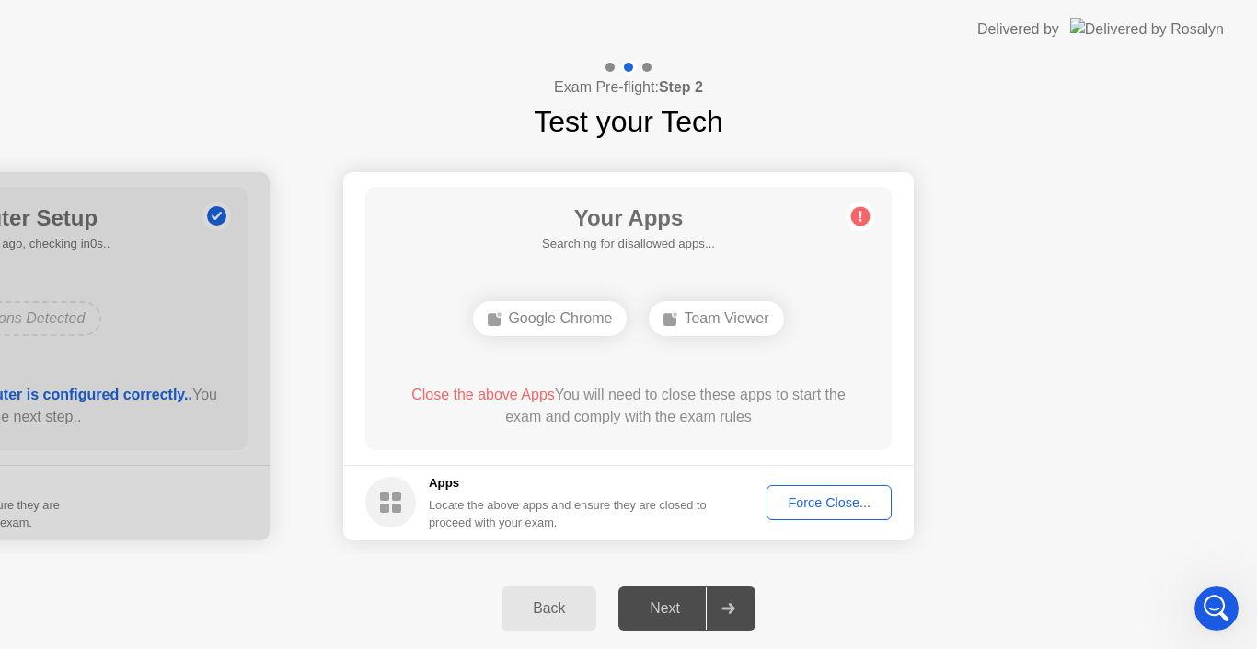
click at [673, 608] on div "Next" at bounding box center [665, 608] width 82 height 17
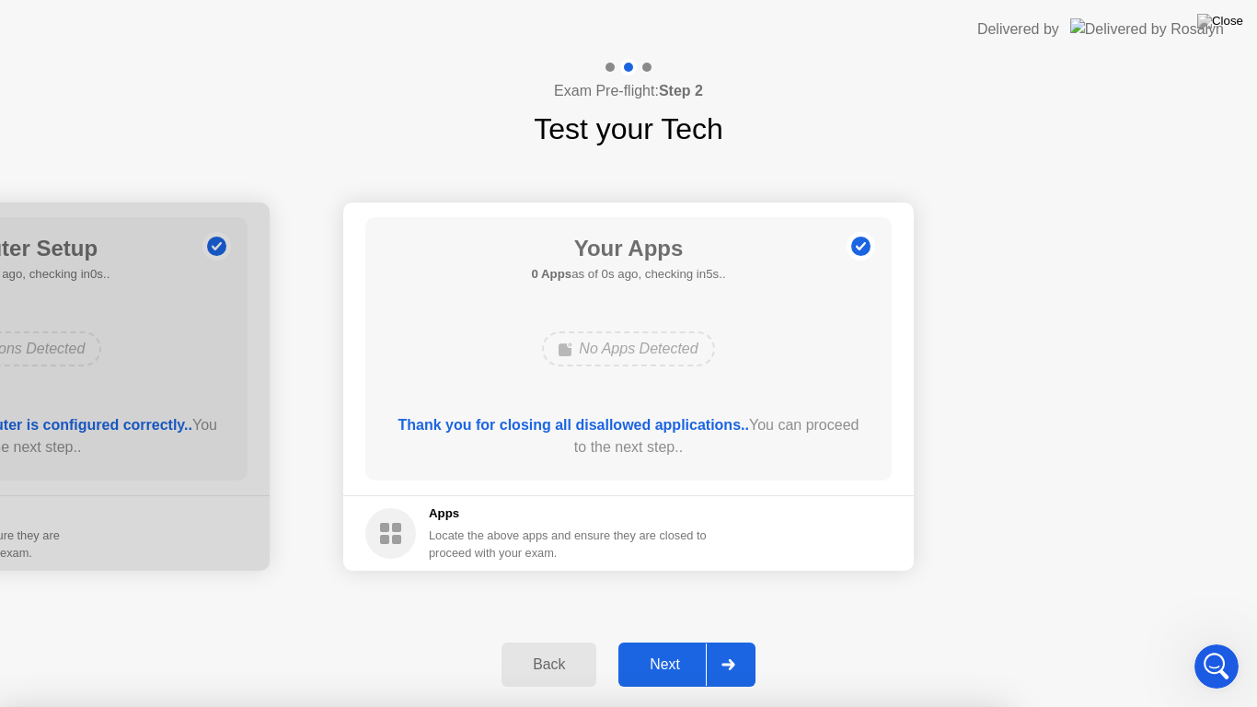
scroll to position [905, 0]
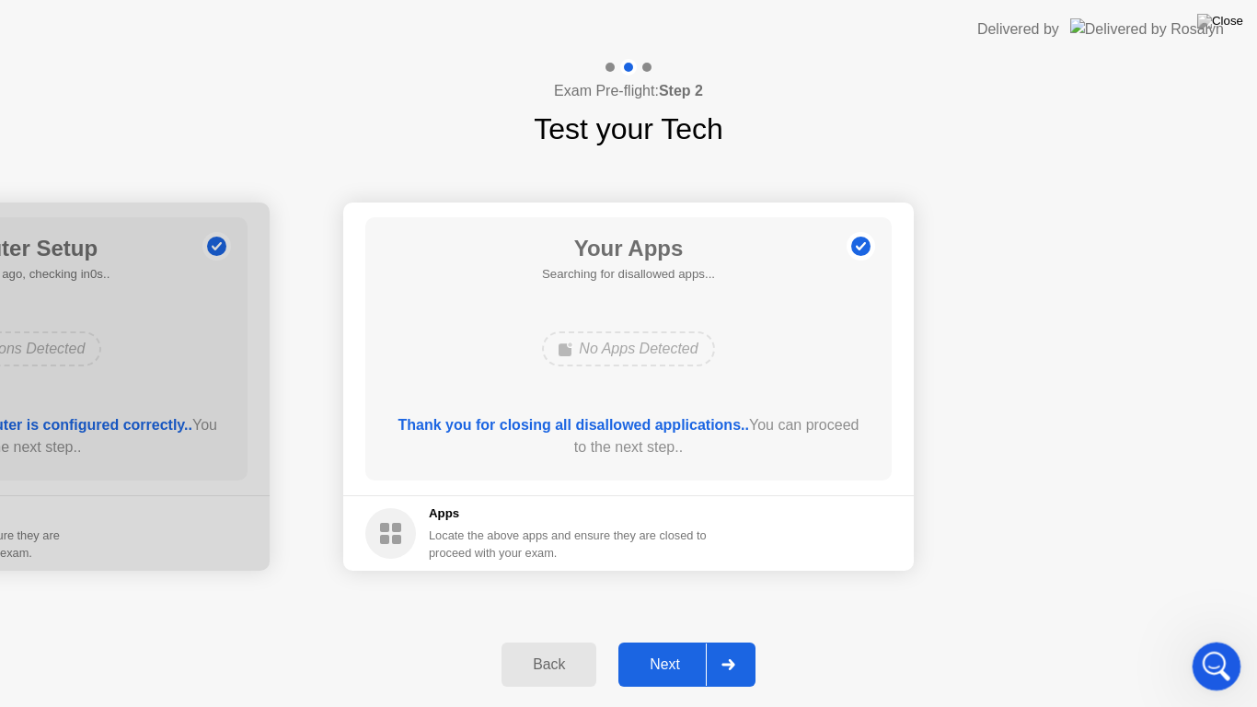
click at [1208, 648] on icon "Open Intercom Messenger" at bounding box center [1214, 664] width 30 height 30
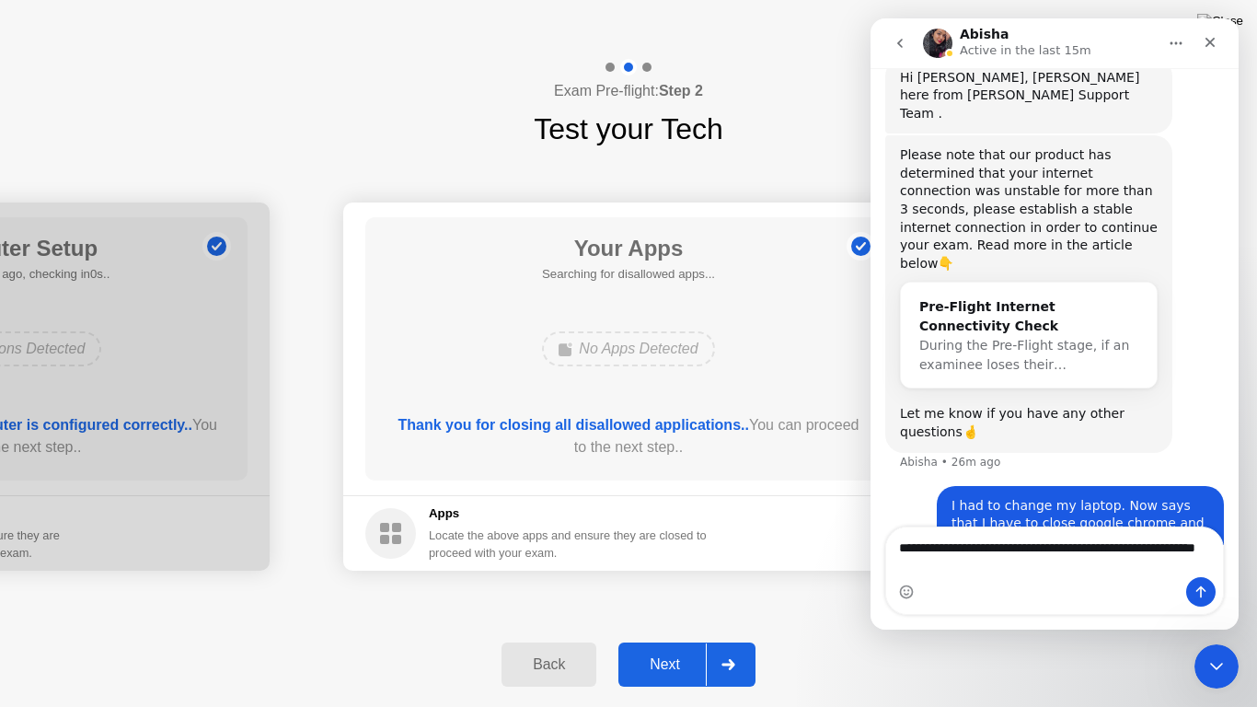
scroll to position [923, 0]
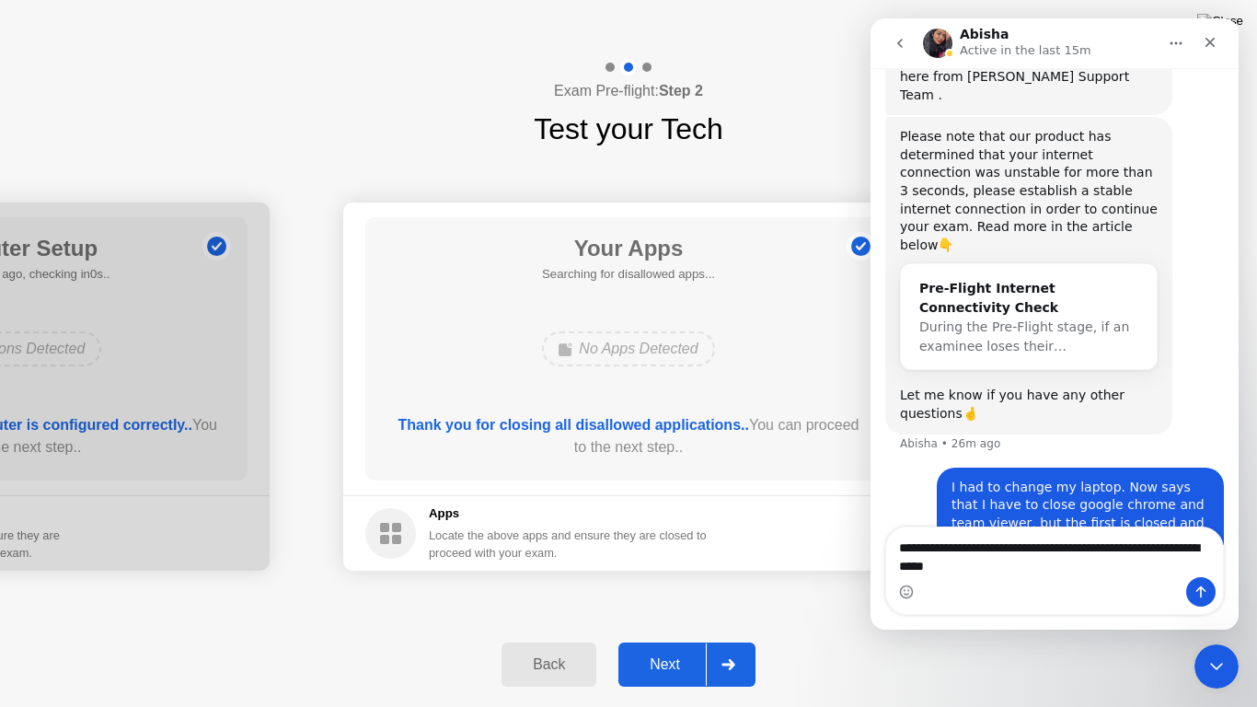
type textarea "**********"
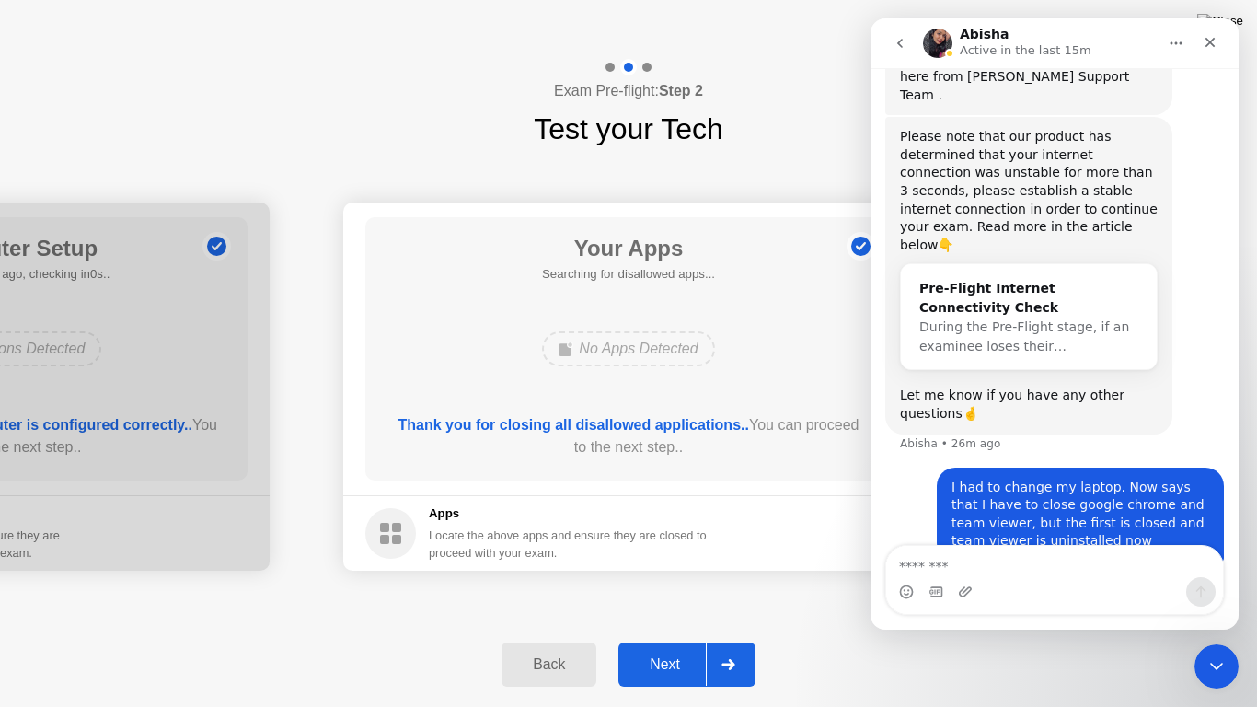
scroll to position [965, 0]
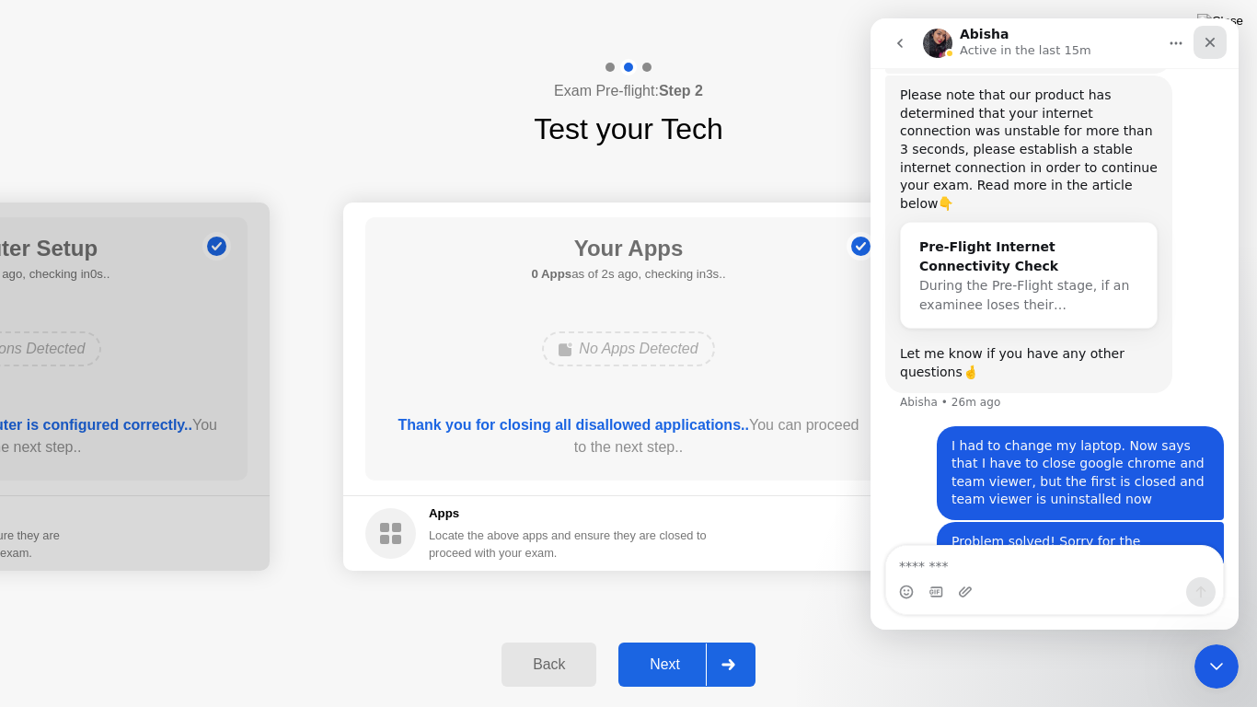
click at [1210, 51] on div "Close" at bounding box center [1210, 42] width 33 height 33
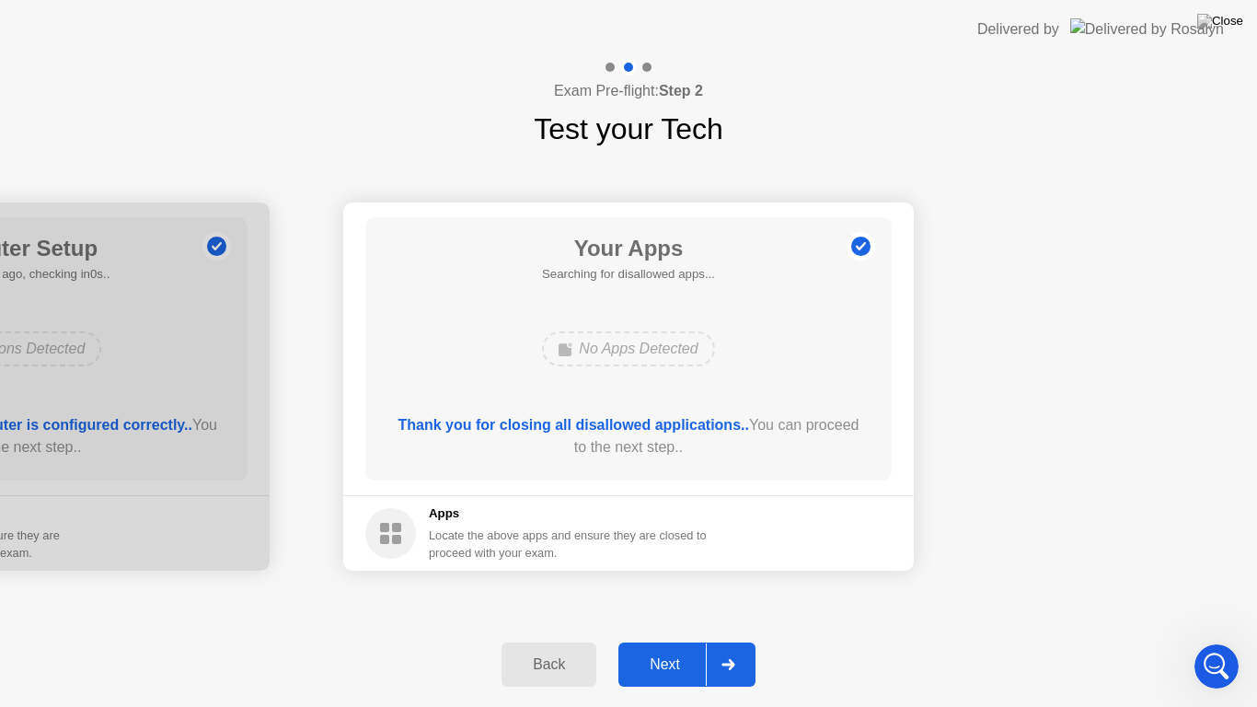
click at [660, 648] on div "Next" at bounding box center [665, 664] width 82 height 17
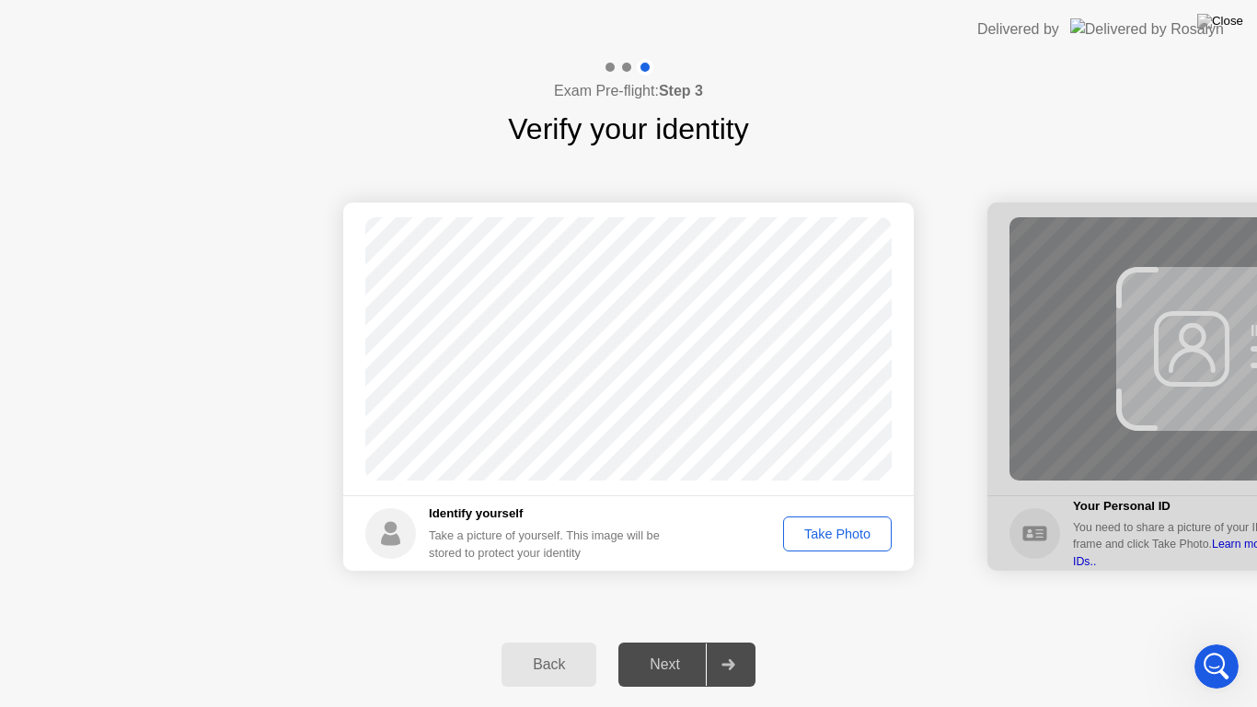
click at [851, 538] on div "Take Photo" at bounding box center [838, 533] width 96 height 15
click at [670, 648] on div "Next" at bounding box center [665, 664] width 82 height 17
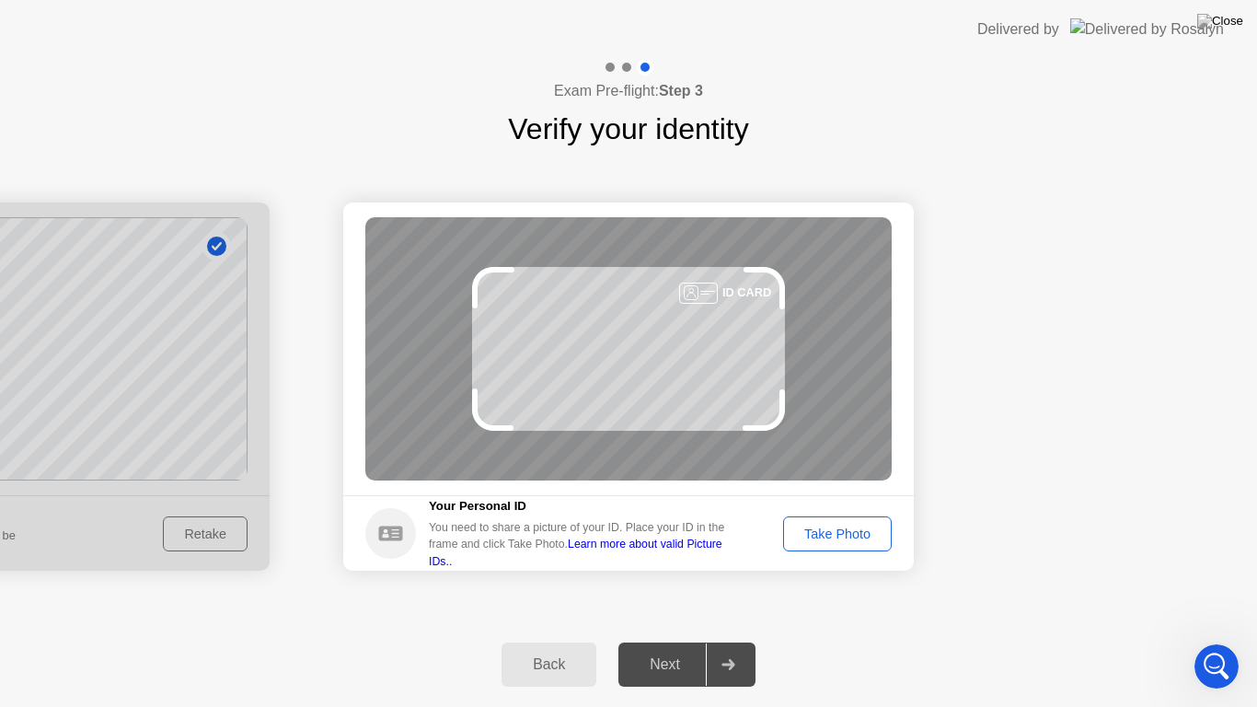
click at [816, 541] on div "Take Photo" at bounding box center [838, 533] width 96 height 15
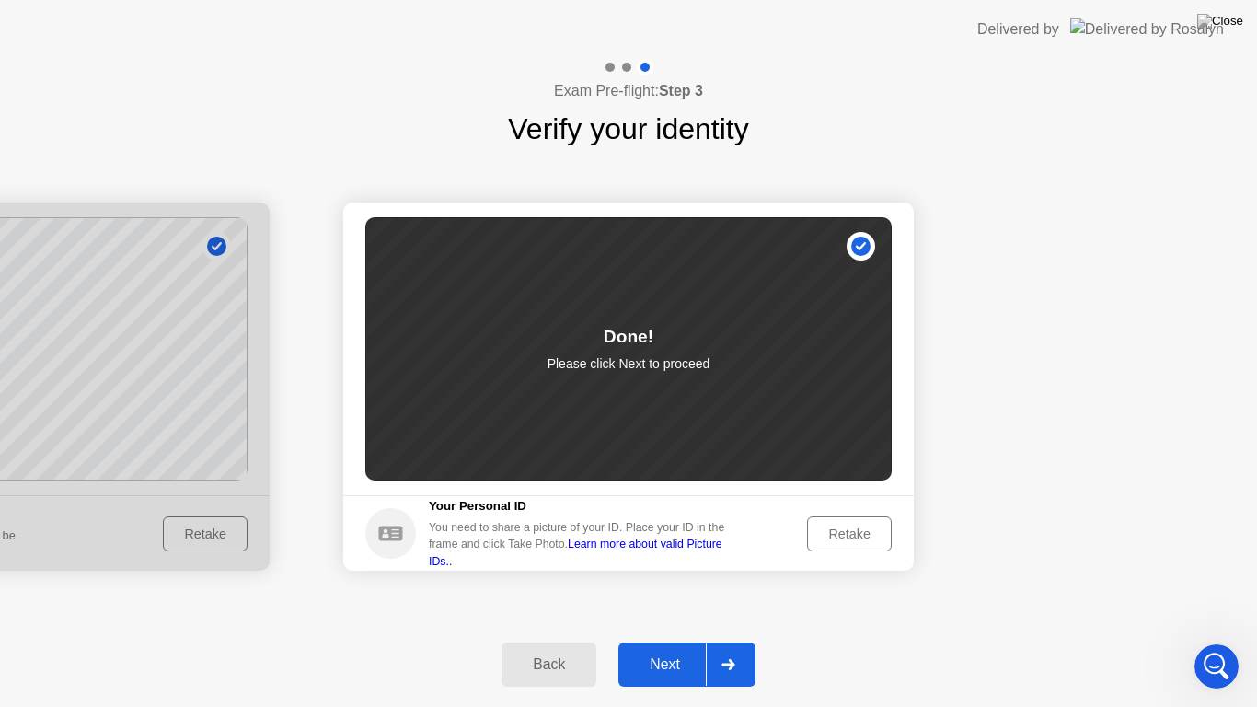
click at [679, 648] on div "Next" at bounding box center [665, 664] width 82 height 17
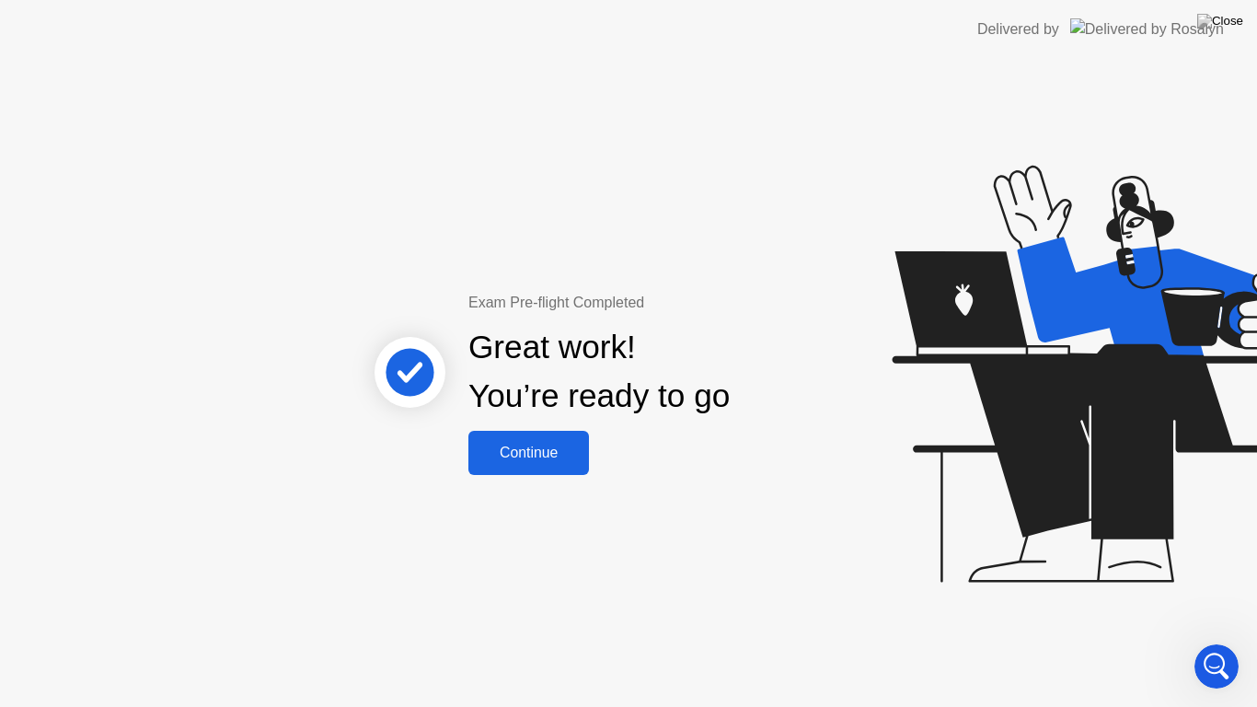
click at [545, 459] on div "Continue" at bounding box center [529, 453] width 110 height 17
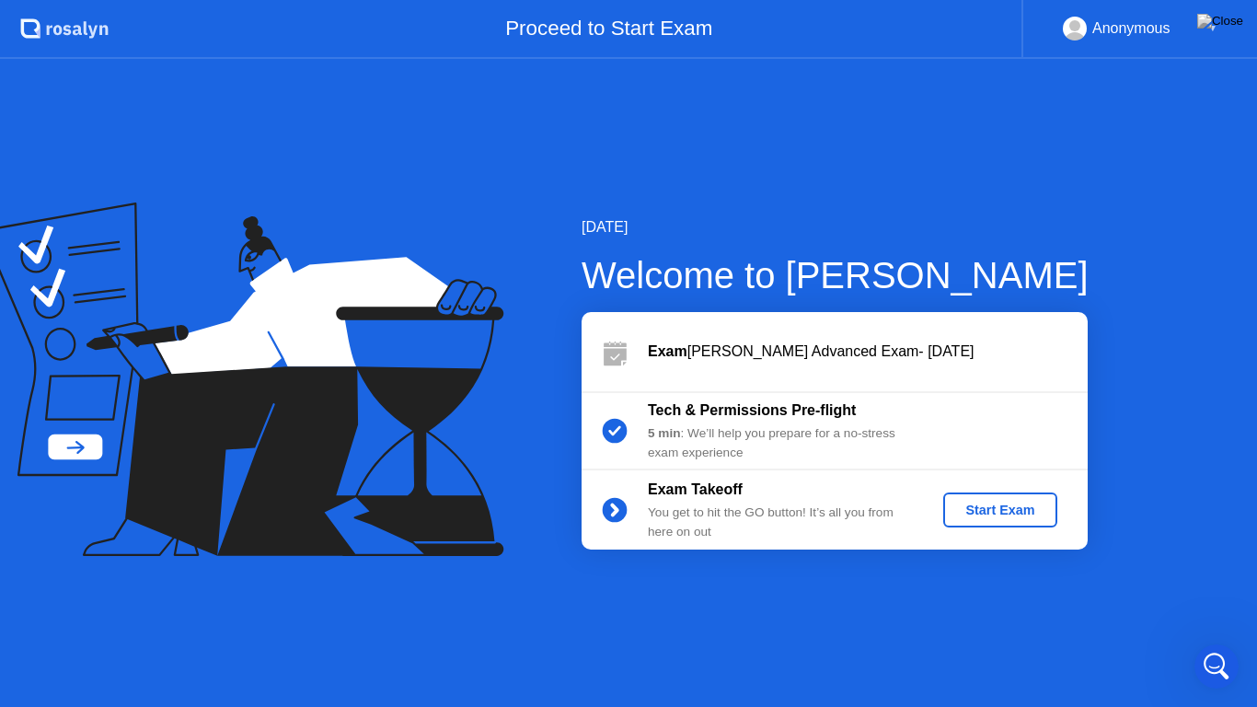
click at [1011, 516] on div "Start Exam" at bounding box center [1000, 510] width 98 height 15
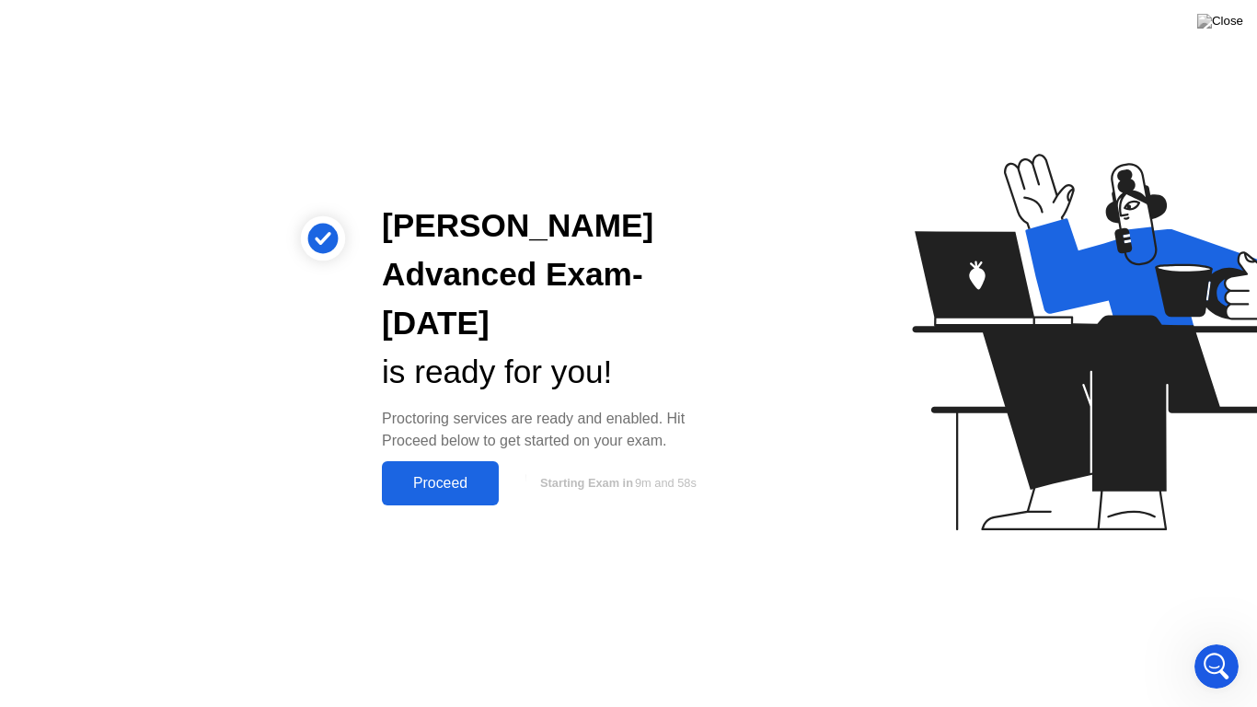
click at [434, 475] on div "Proceed" at bounding box center [440, 483] width 106 height 17
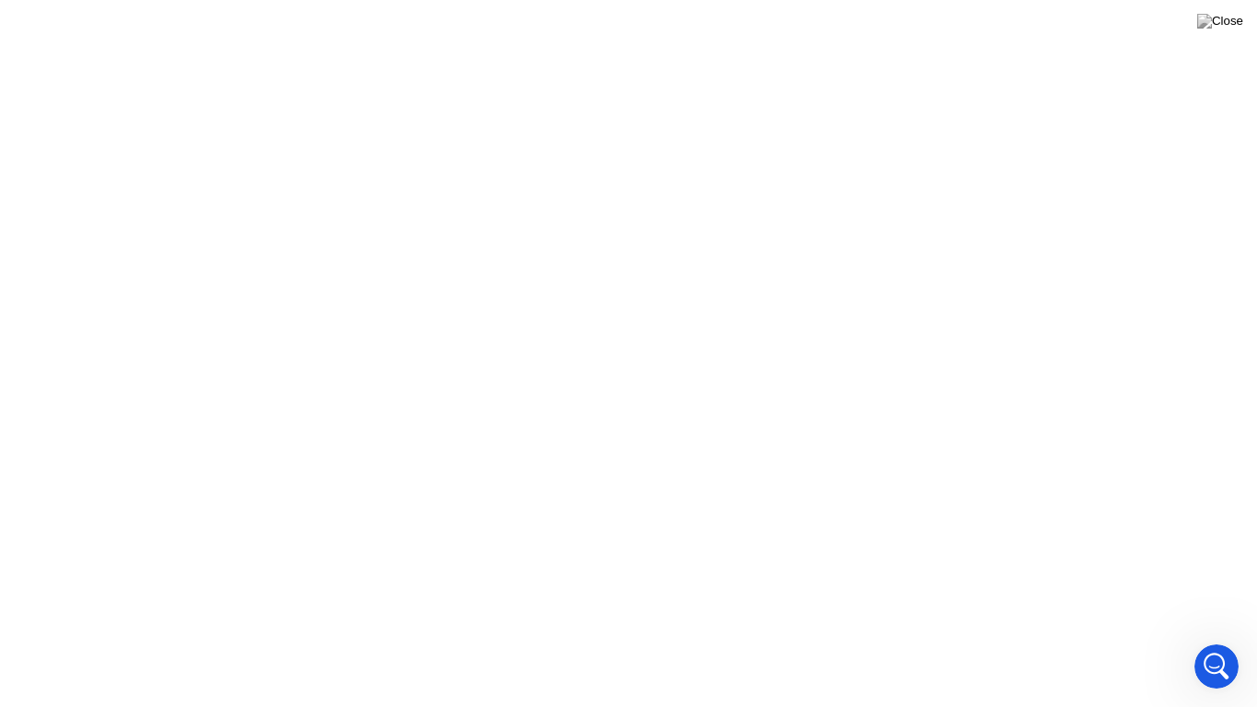
scroll to position [928, 0]
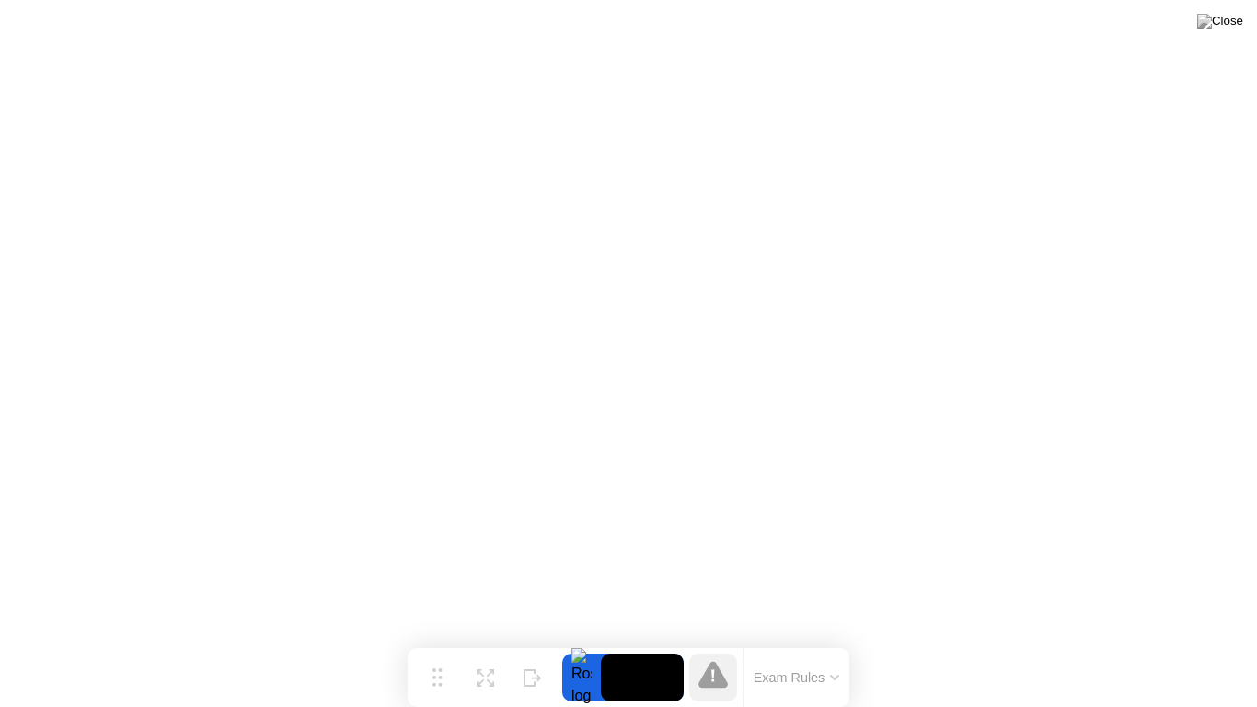
click at [804, 648] on button "Exam Rules" at bounding box center [797, 677] width 98 height 17
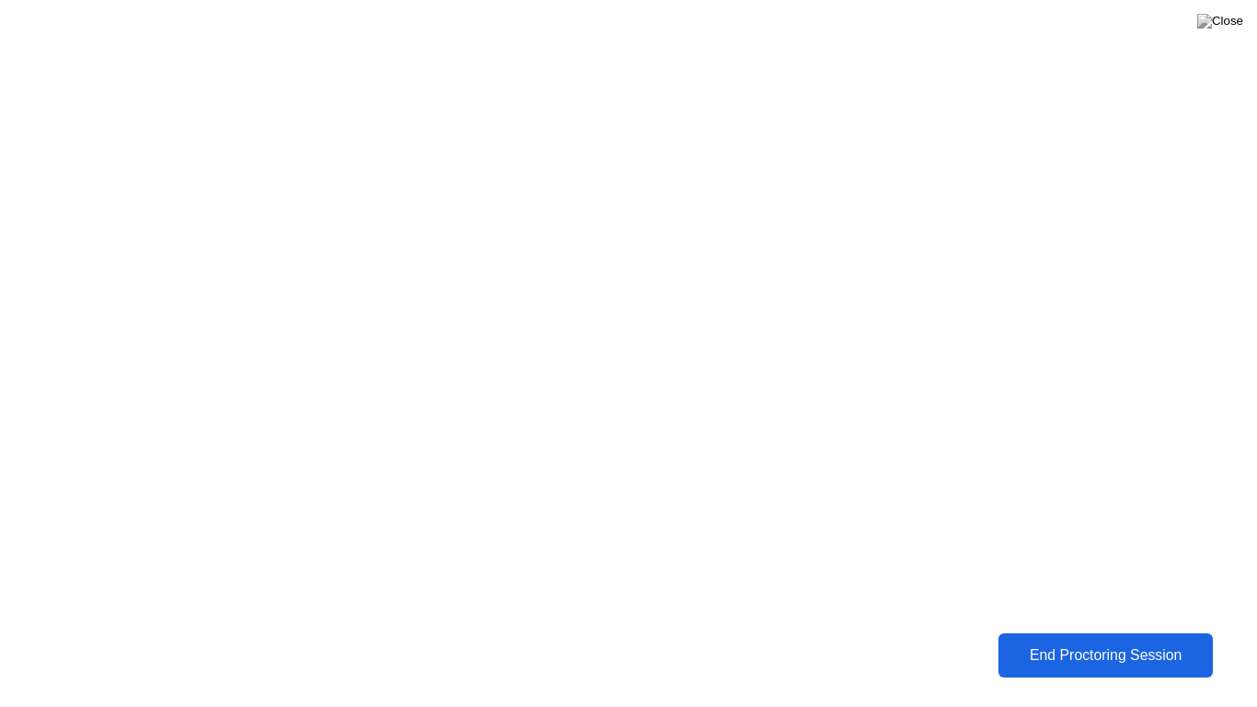
click at [1140, 648] on div "End Proctoring Session" at bounding box center [1106, 655] width 204 height 17
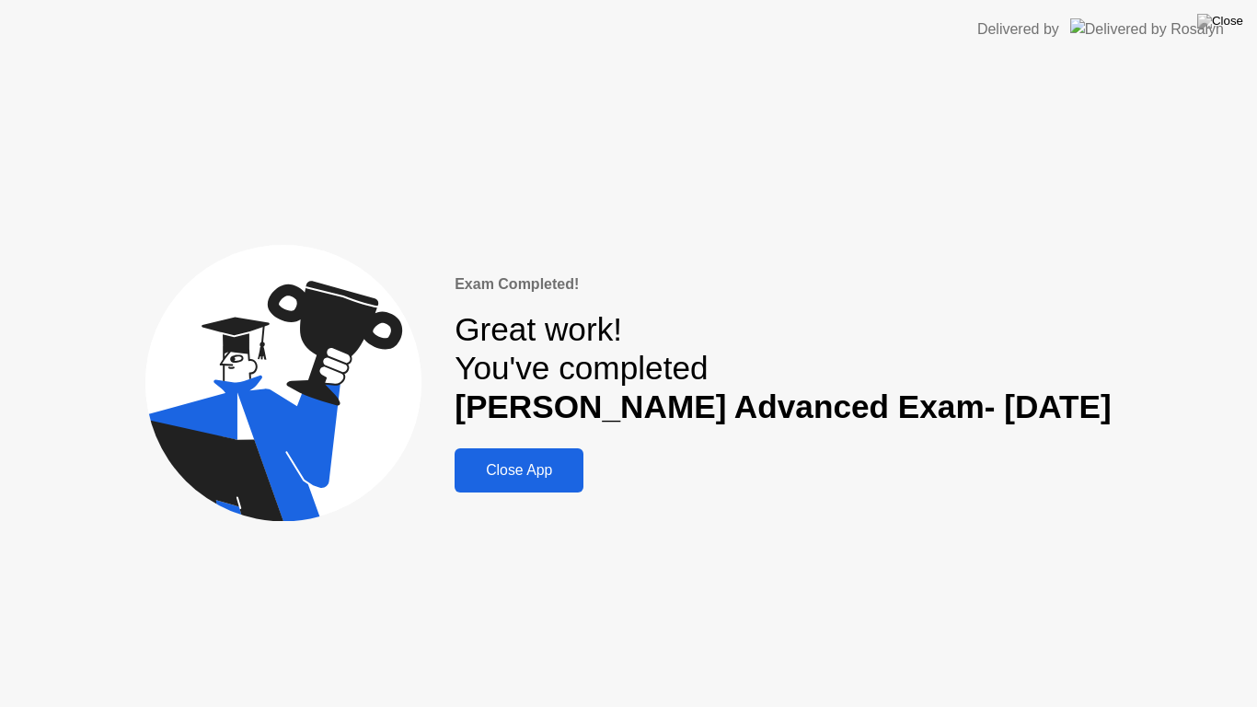
click at [540, 479] on div "Close App" at bounding box center [519, 470] width 118 height 17
